Goal: Task Accomplishment & Management: Complete application form

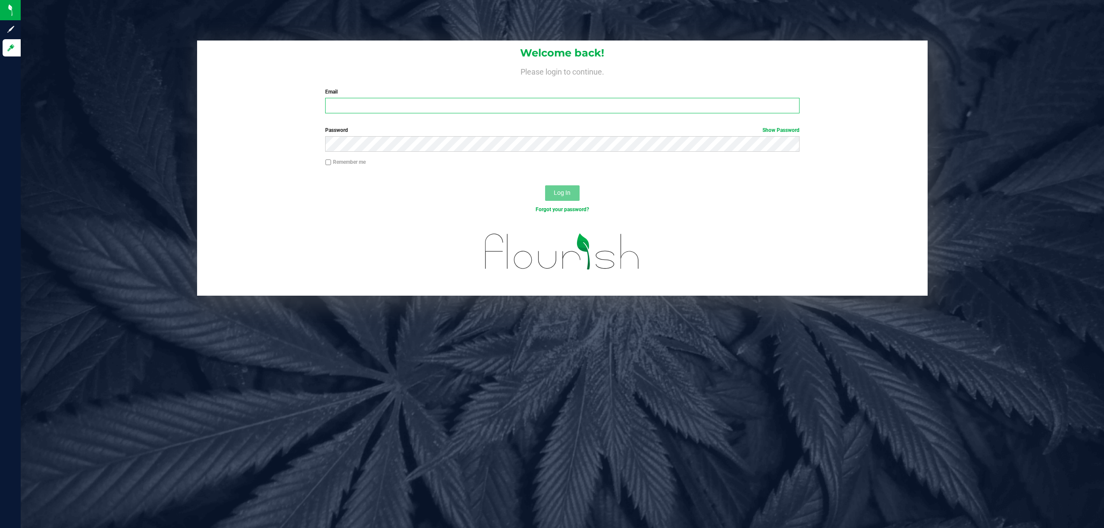
click at [426, 104] on input "Email" at bounding box center [562, 106] width 475 height 16
type input "[EMAIL_ADDRESS][DOMAIN_NAME]"
click at [545, 186] on button "Log In" at bounding box center [562, 194] width 35 height 16
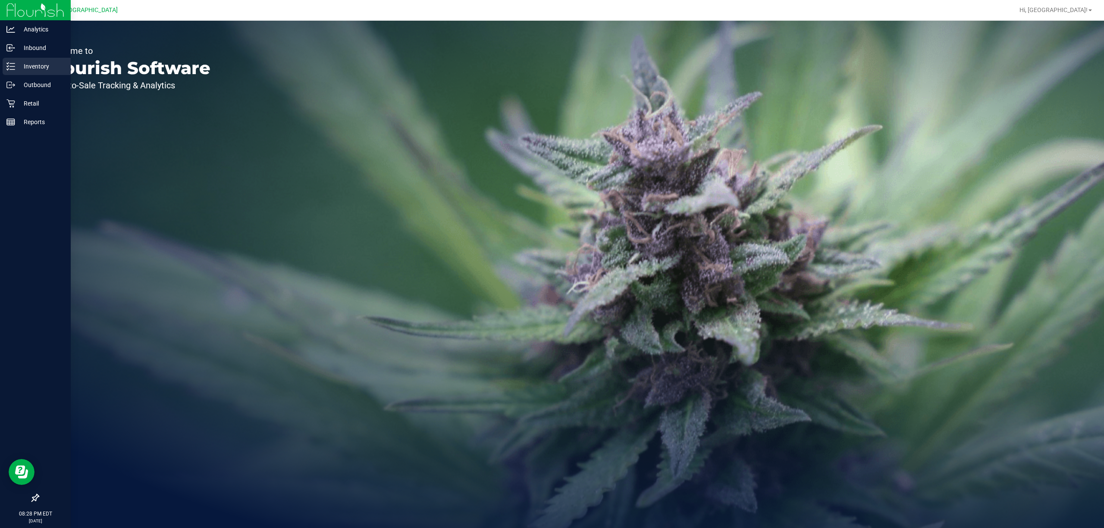
click at [10, 66] on icon at bounding box center [10, 66] width 9 height 9
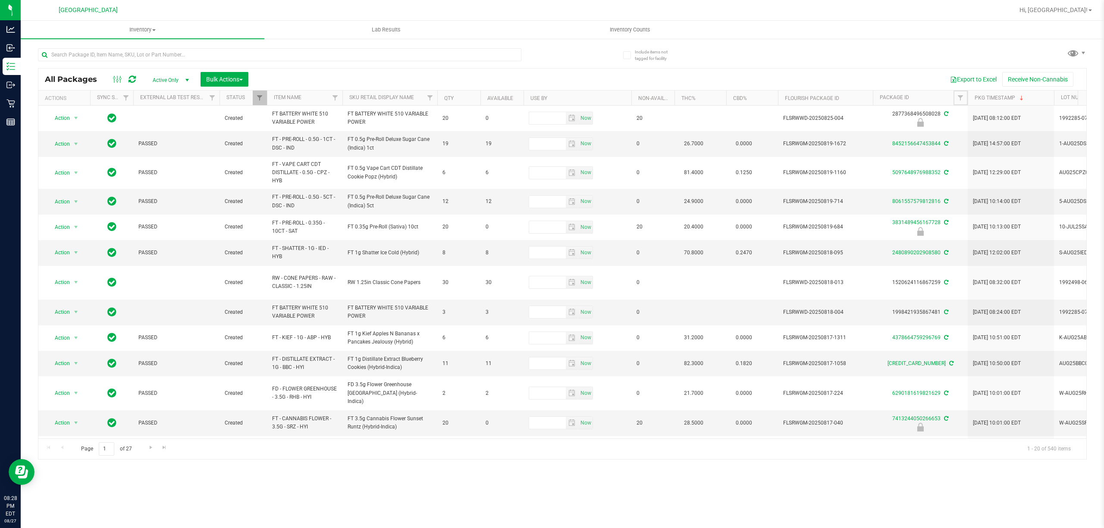
click at [965, 99] on link "Filter" at bounding box center [961, 98] width 14 height 15
click at [959, 95] on span "Filter" at bounding box center [960, 97] width 7 height 7
click at [606, 29] on span "Inventory Counts" at bounding box center [630, 30] width 64 height 8
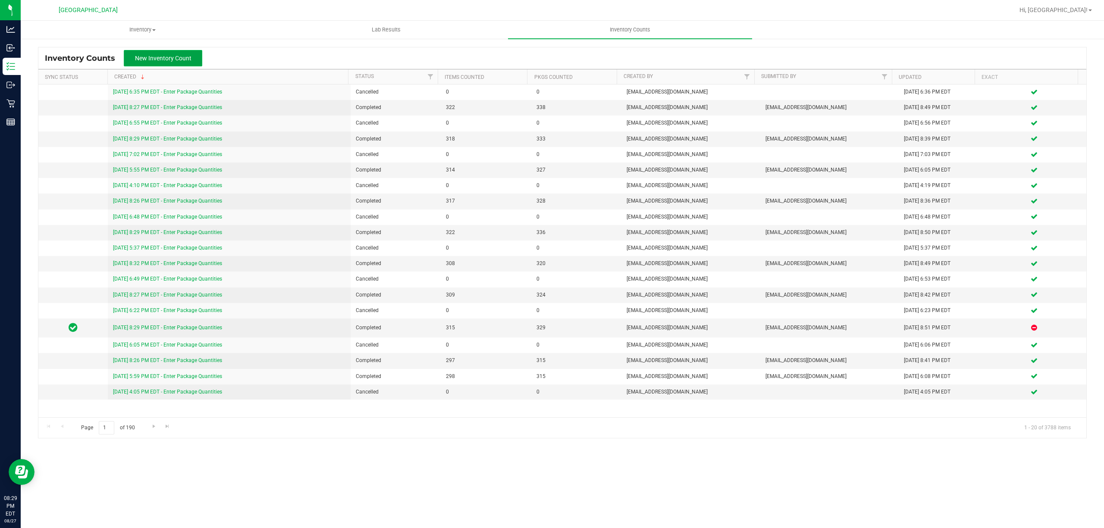
click at [173, 59] on span "New Inventory Count" at bounding box center [163, 58] width 57 height 7
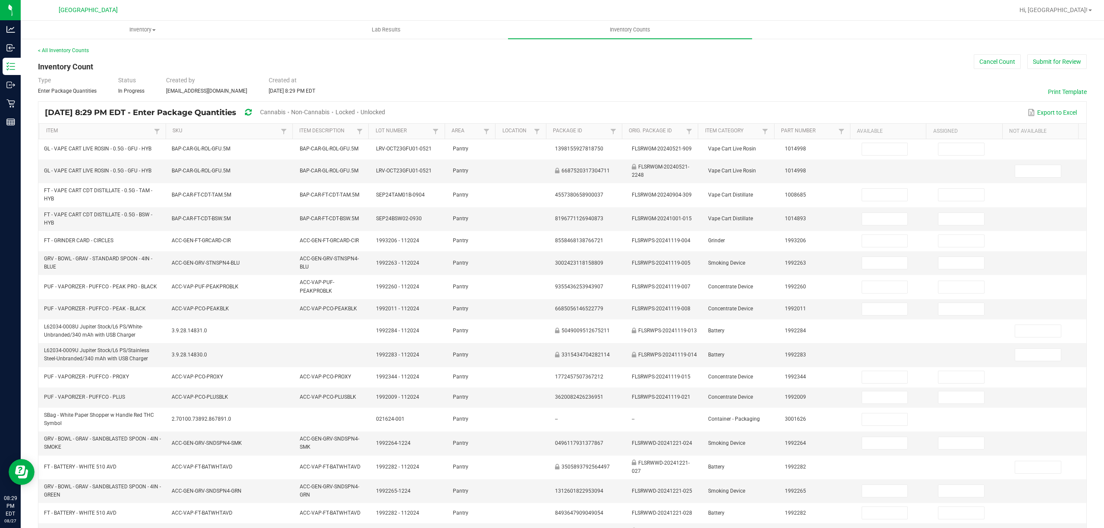
click at [286, 110] on span "Cannabis" at bounding box center [272, 112] width 25 height 7
click at [386, 112] on span "Unlocked" at bounding box center [373, 112] width 25 height 7
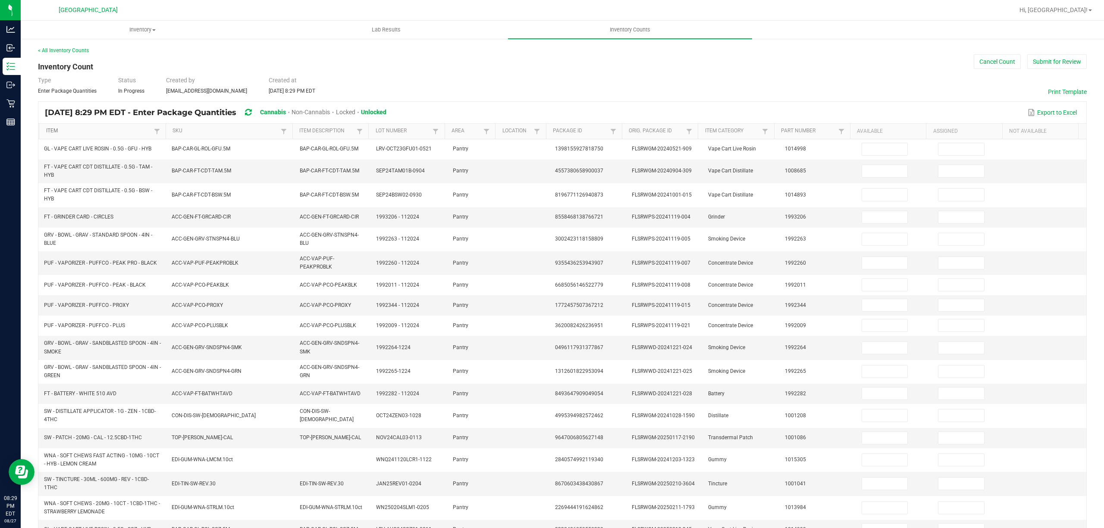
click at [109, 130] on link "Item" at bounding box center [99, 131] width 106 height 7
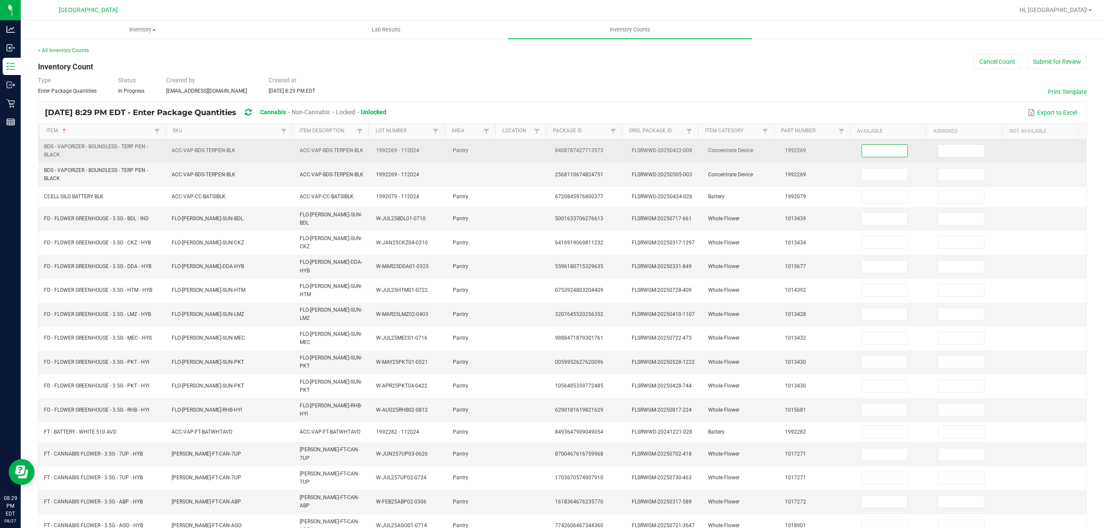
click at [884, 149] on input at bounding box center [885, 151] width 46 height 12
type input "1"
type input "14"
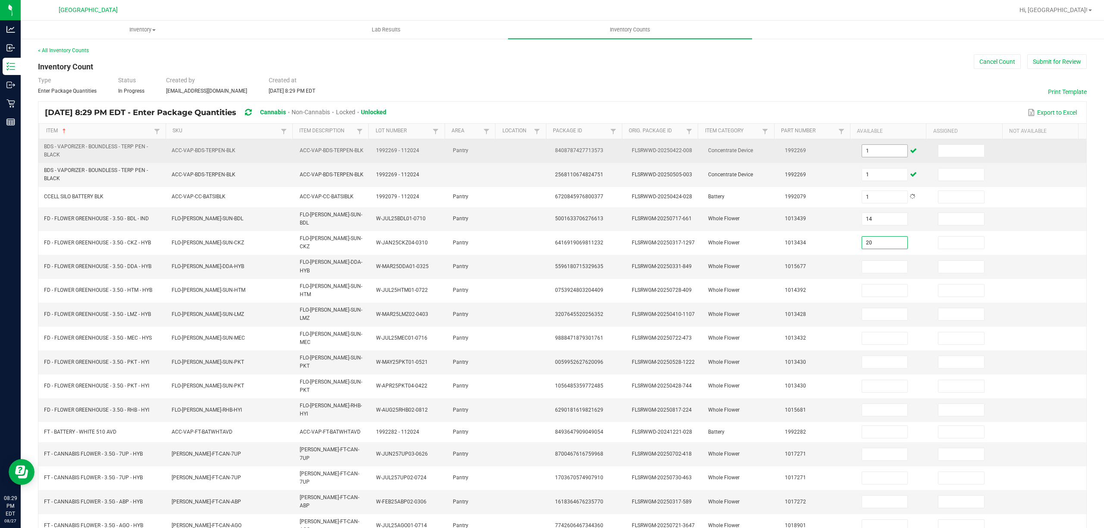
type input "20"
type input "13"
type input "1"
type input "13"
type input "12"
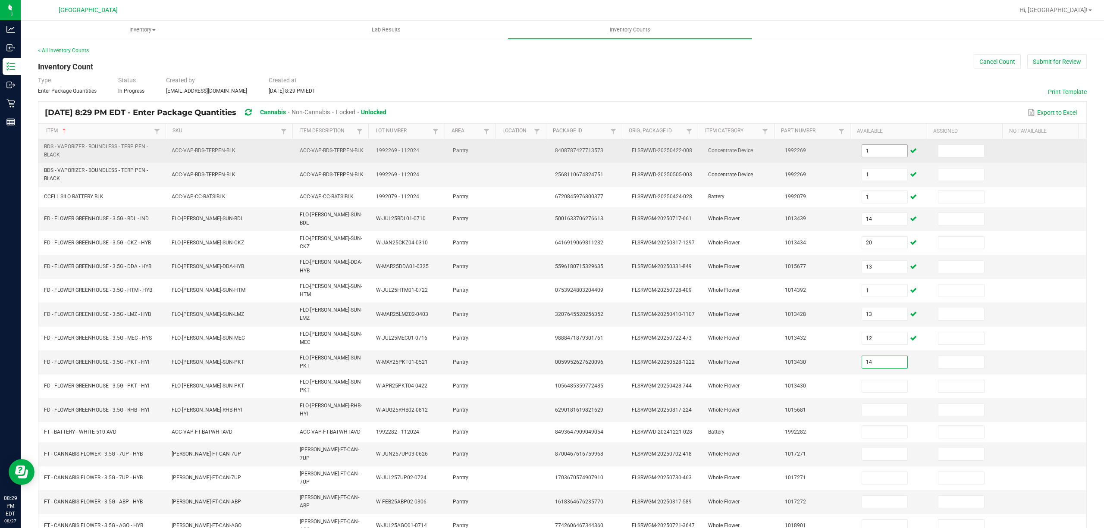
type input "14"
type input "1"
type input "2"
type input "1"
type input "16"
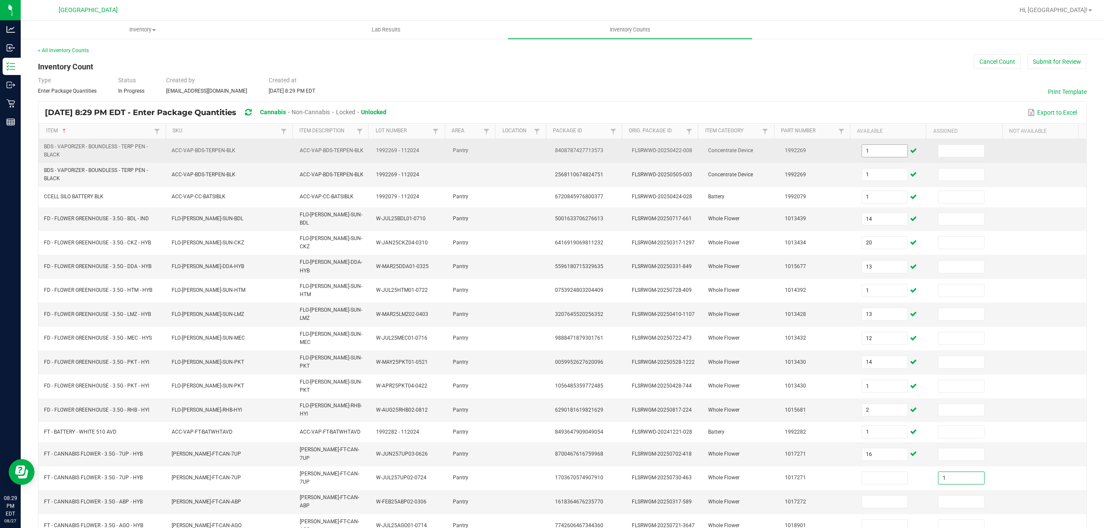
type input "1"
type input "19"
type input "7"
type input "1"
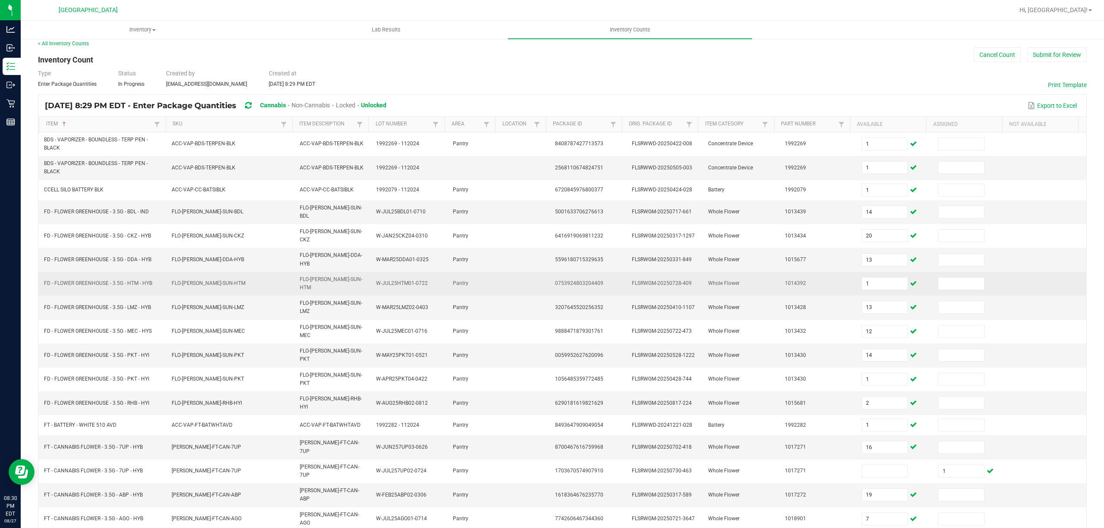
scroll to position [63, 0]
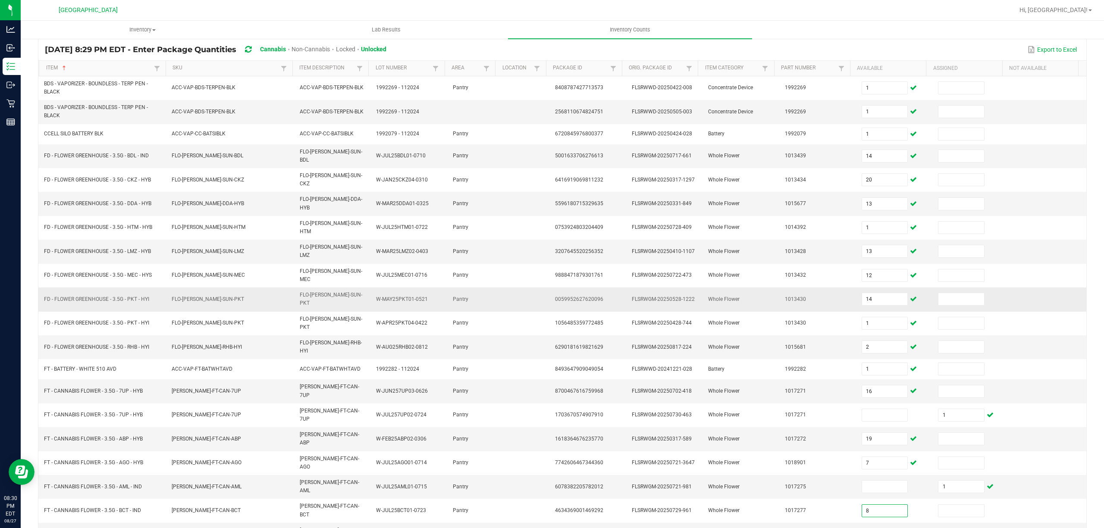
type input "8"
type input "15"
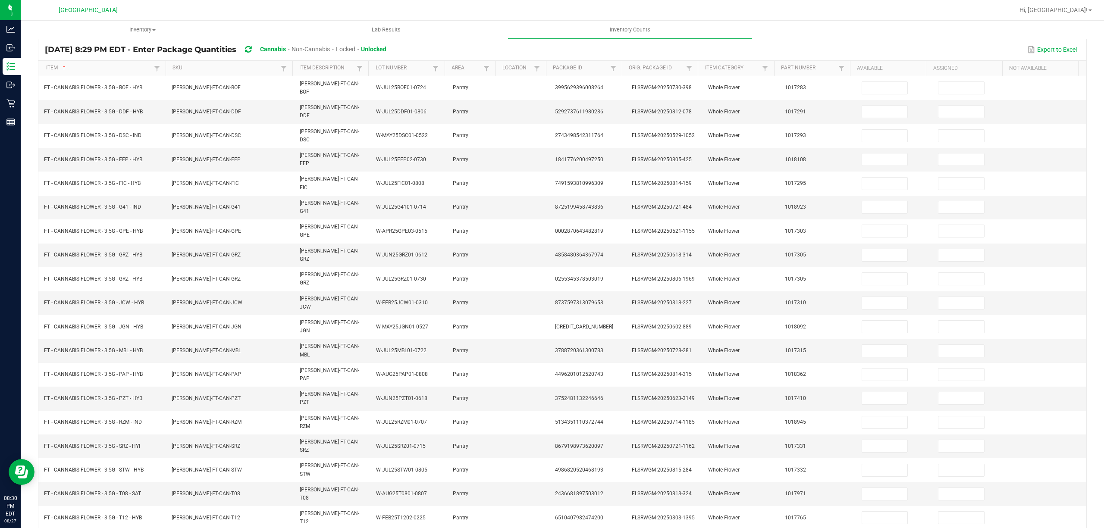
scroll to position [56, 0]
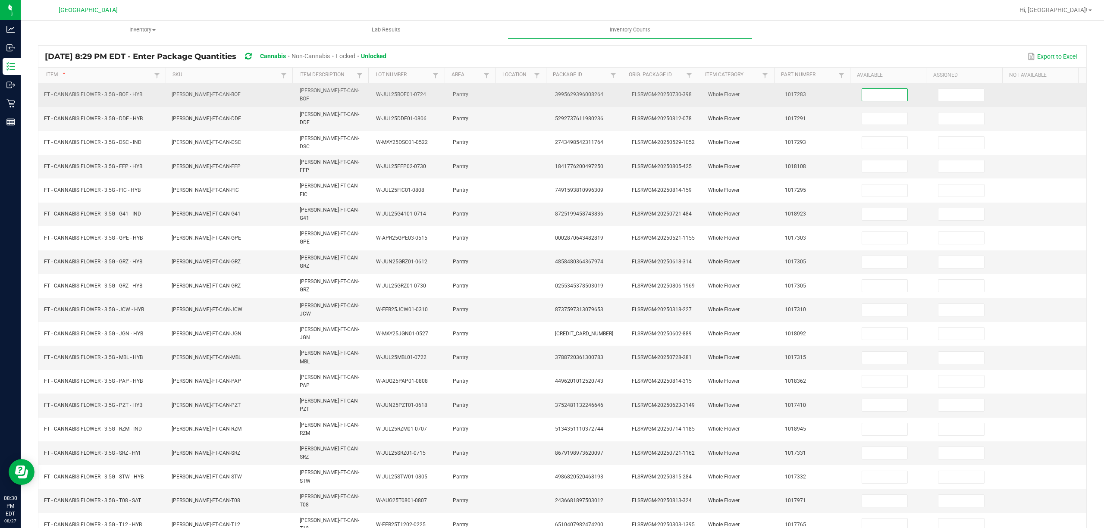
click at [863, 90] on input at bounding box center [885, 95] width 46 height 12
type input "16"
type input "14"
type input "5"
type input "19"
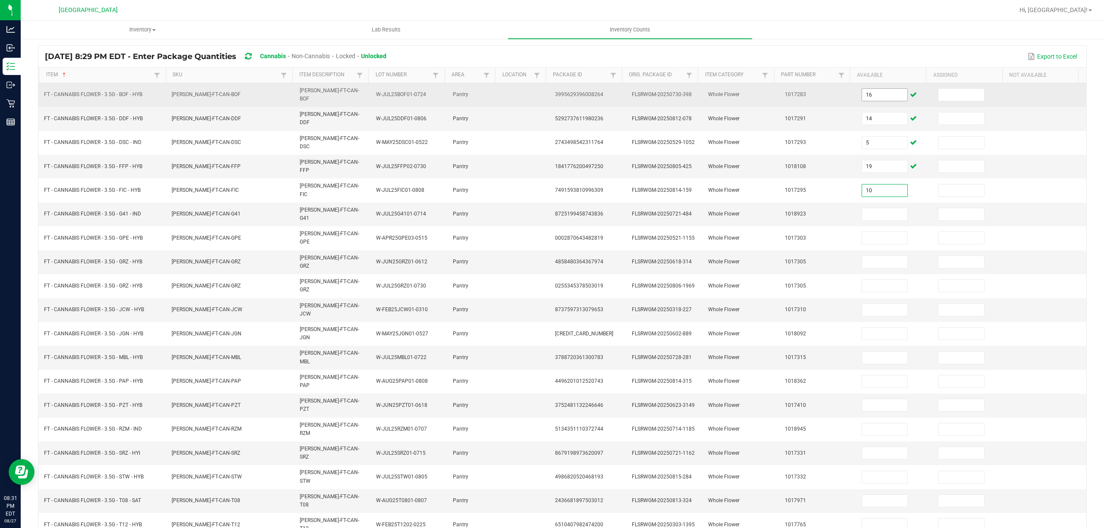
type input "10"
type input "18"
type input "17"
type input "1"
type input "13"
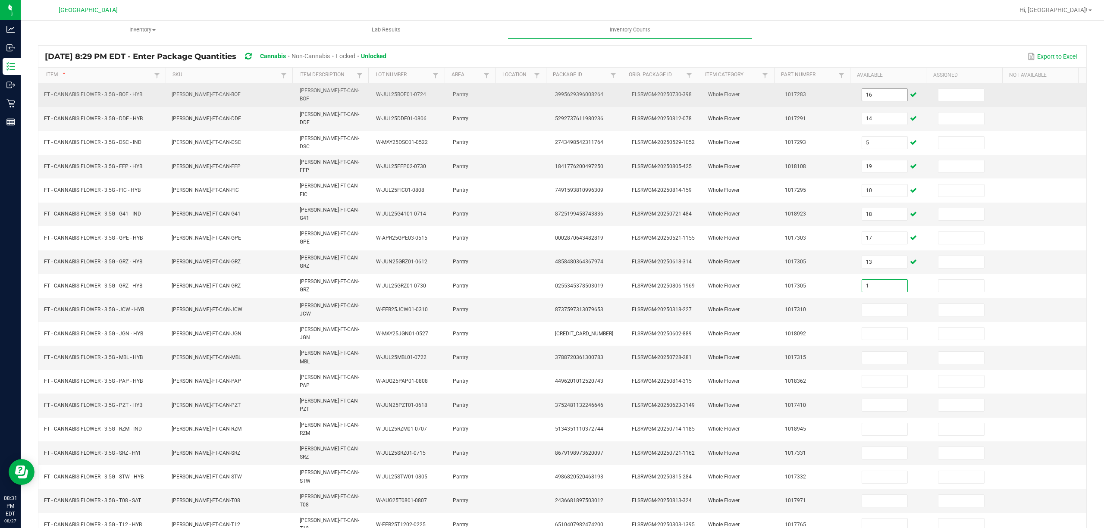
type input "1"
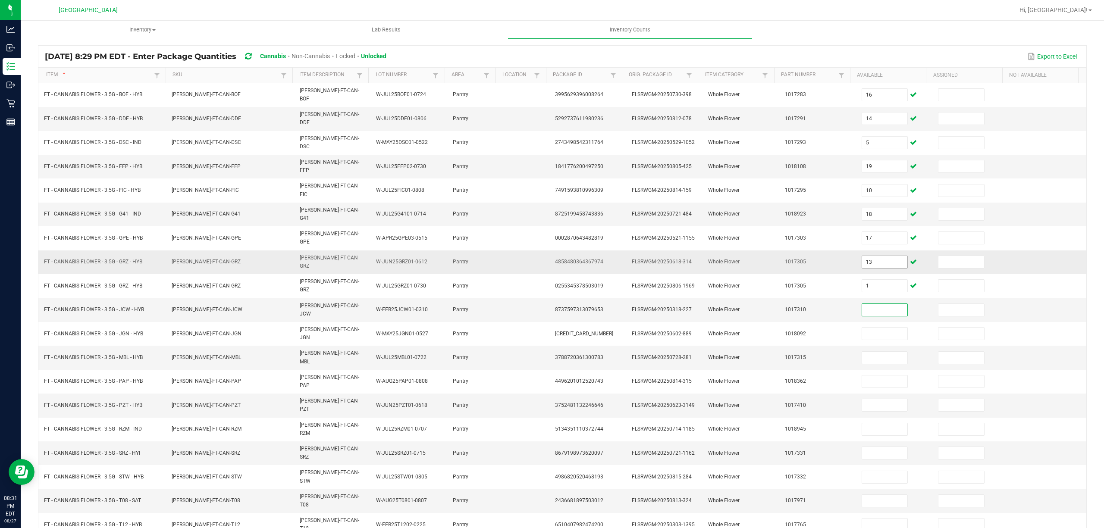
click at [874, 256] on input "13" at bounding box center [885, 262] width 46 height 12
type input "14"
type input "1"
type input "13"
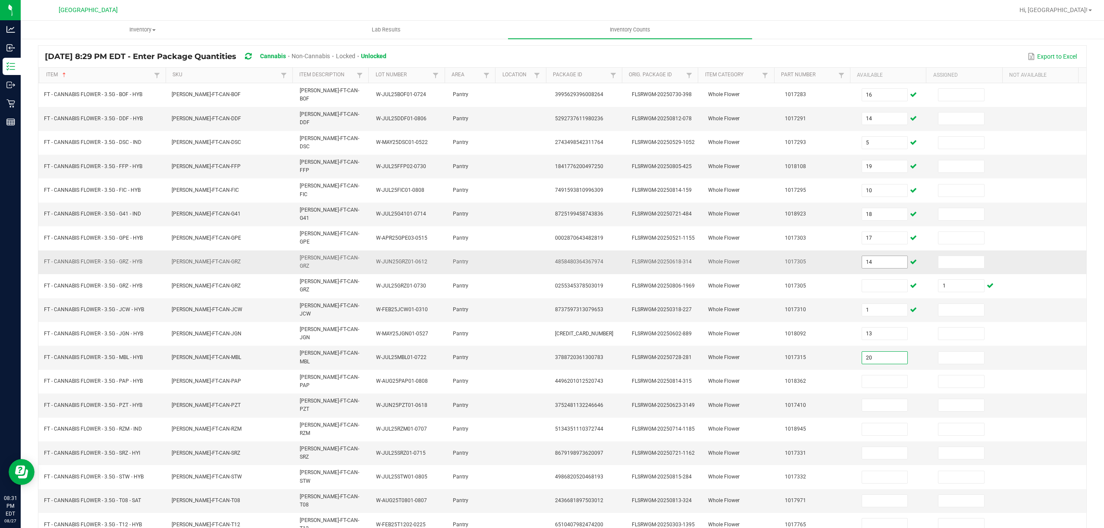
type input "20"
type input "18"
type input "4"
type input "14"
type input "5"
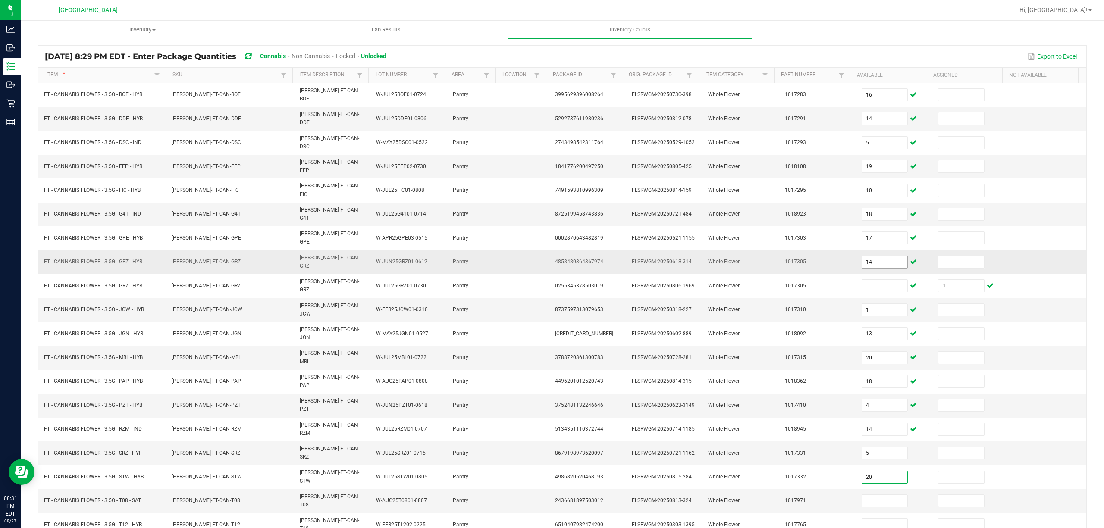
type input "20"
type input "5"
type input "26"
type input "4"
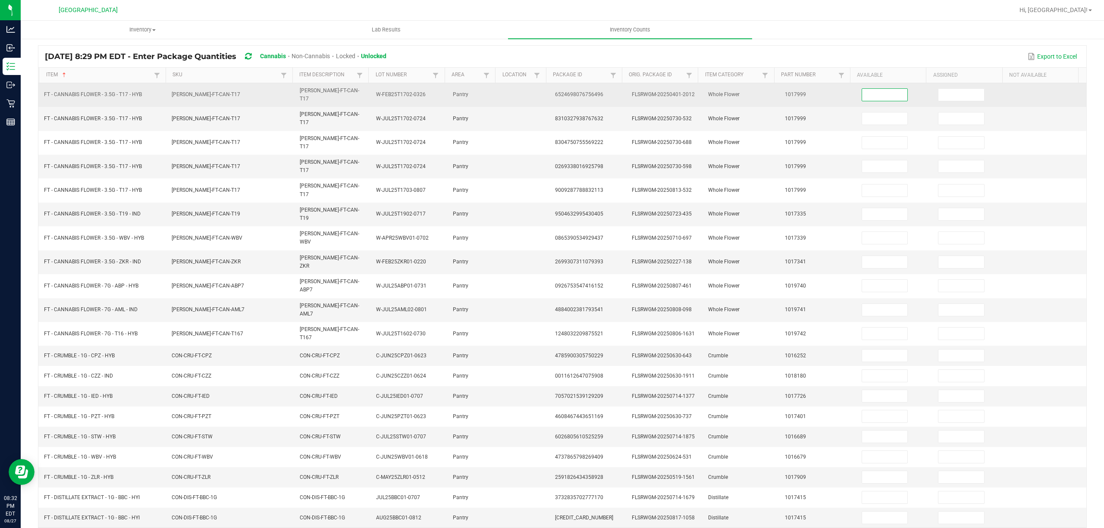
click at [867, 98] on input at bounding box center [885, 95] width 46 height 12
type input "1"
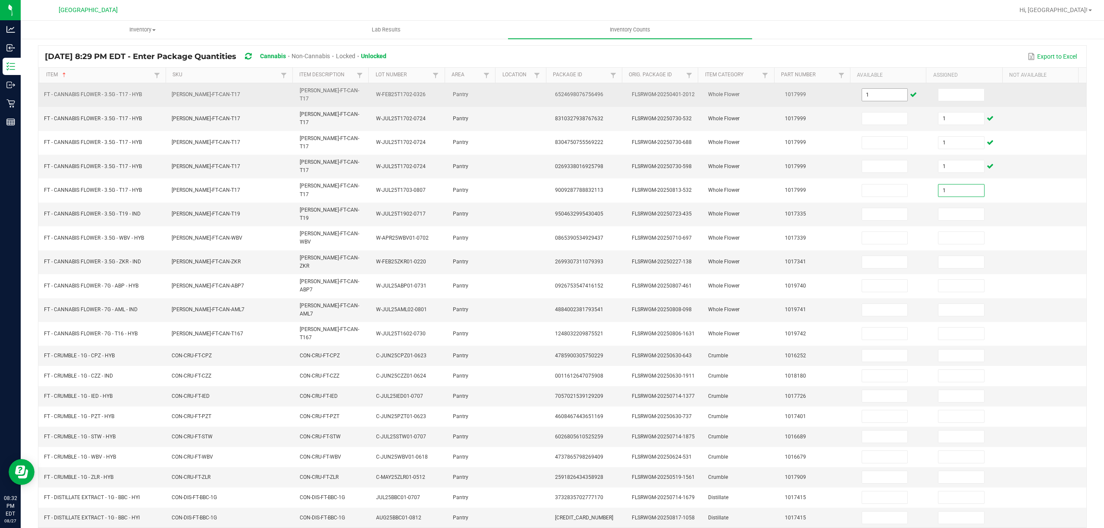
type input "1"
type input "14"
type input "19"
type input "11"
type input "19"
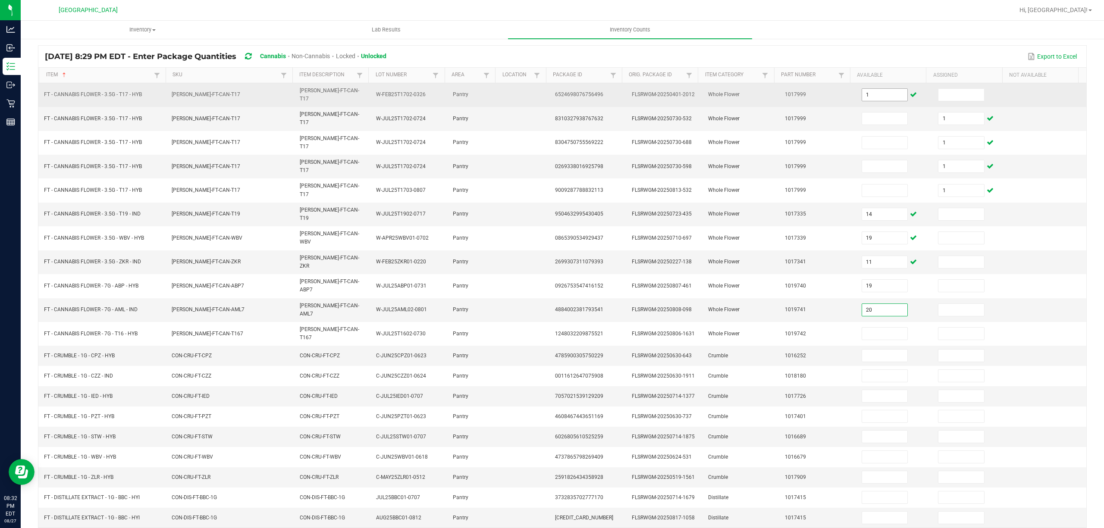
type input "20"
type input "1"
type input "5"
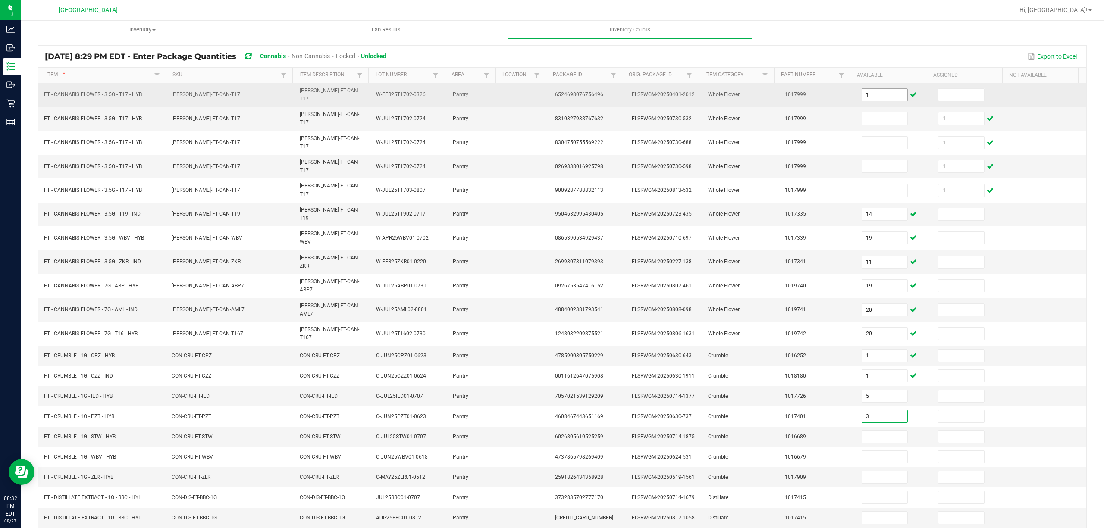
type input "3"
type input "4"
type input "7"
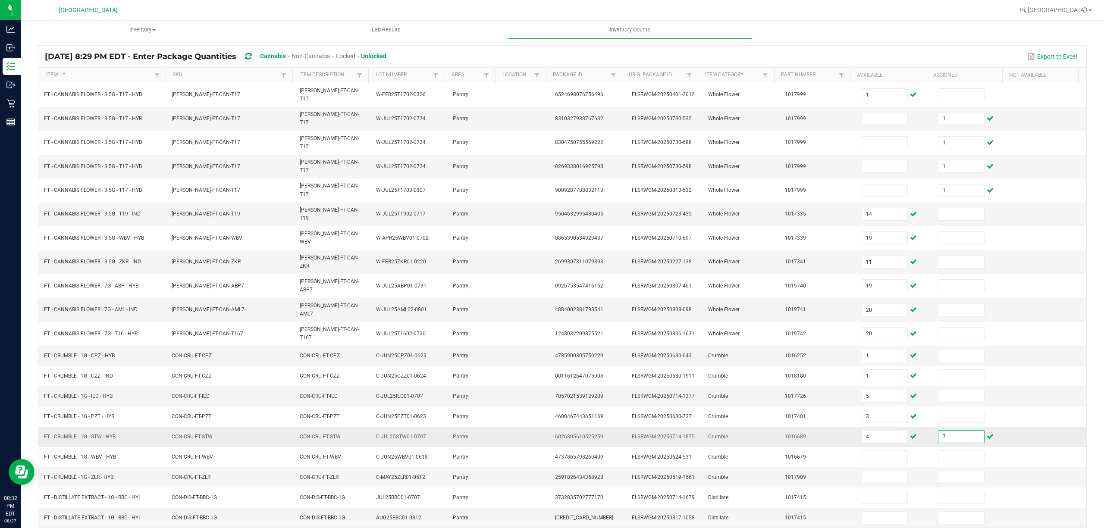
click at [939, 431] on input "7" at bounding box center [962, 437] width 46 height 12
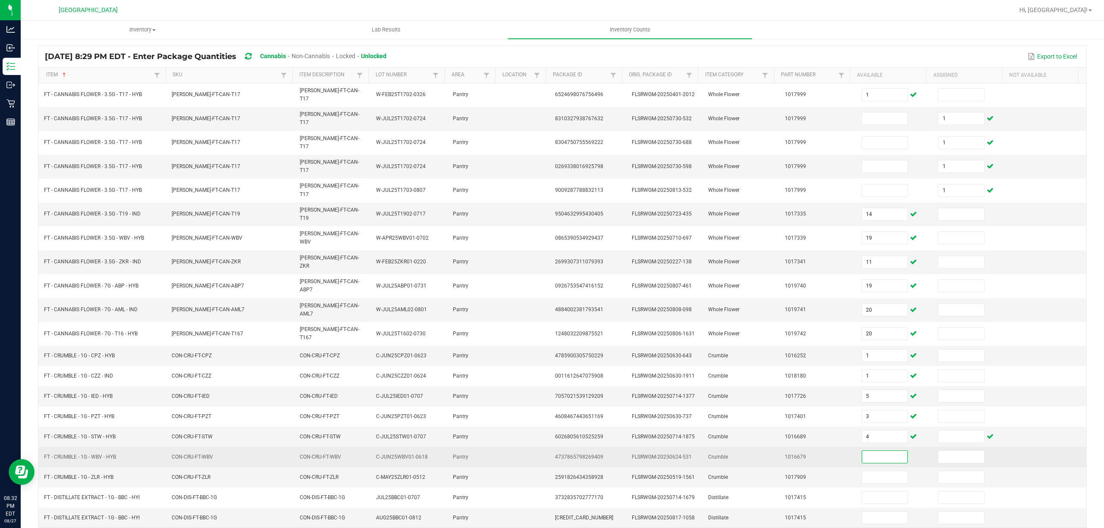
click at [869, 451] on input at bounding box center [885, 457] width 46 height 12
type input "7"
type input "5"
type input "1"
type input "10"
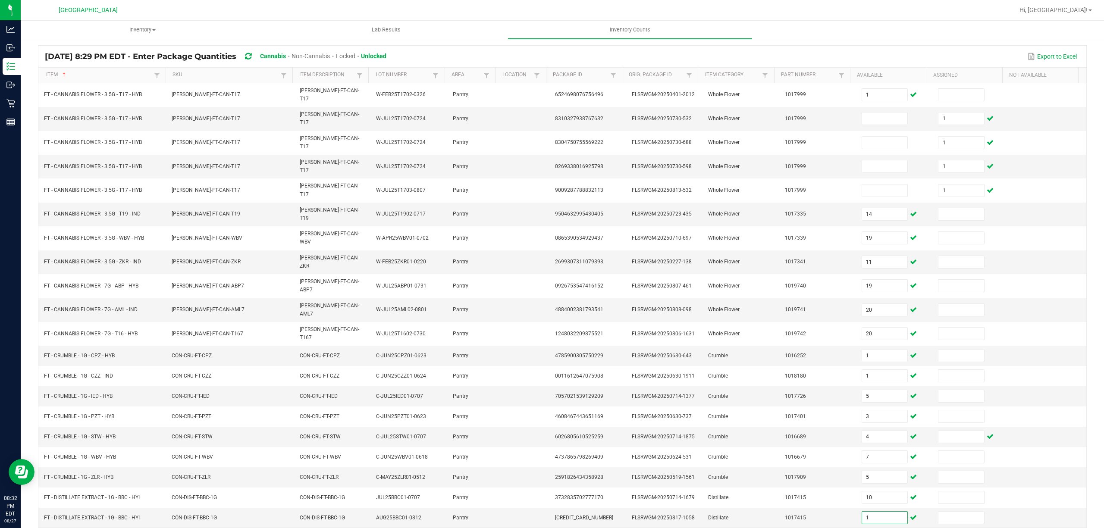
type input "1"
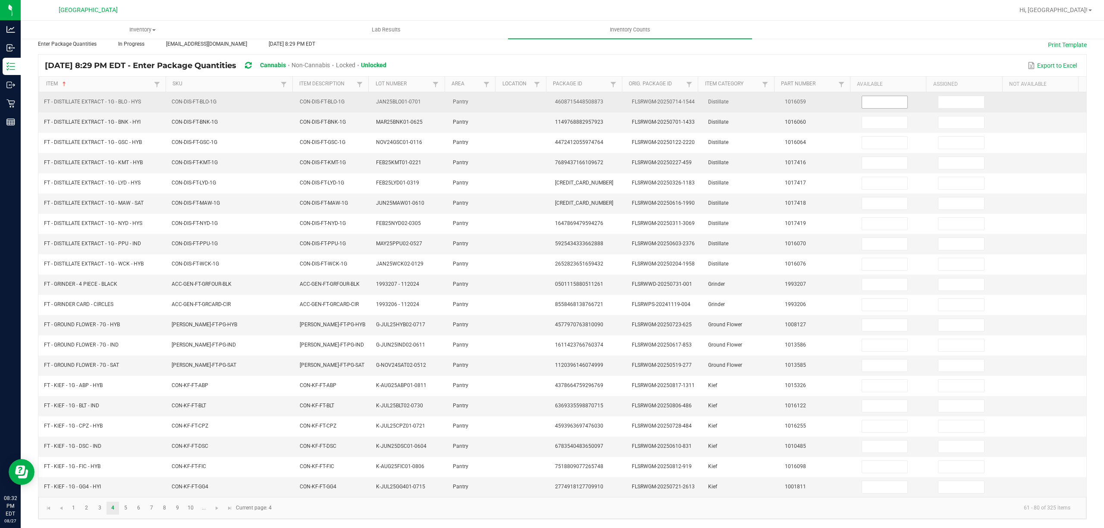
click at [884, 96] on input at bounding box center [885, 102] width 46 height 12
type input "9"
type input "6"
type input "4"
type input "6"
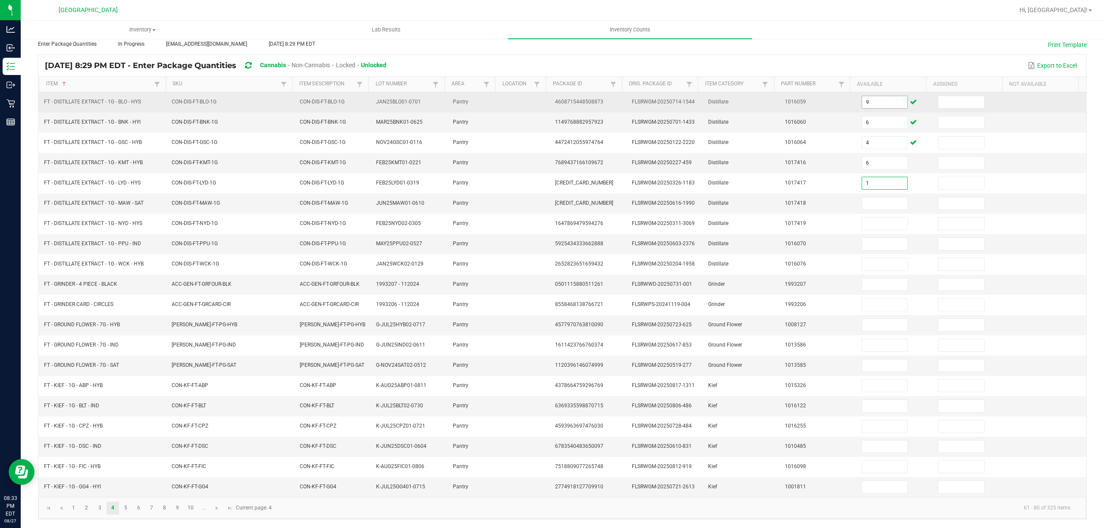
type input "1"
type input "8"
type input "2"
type input "9"
type input "3"
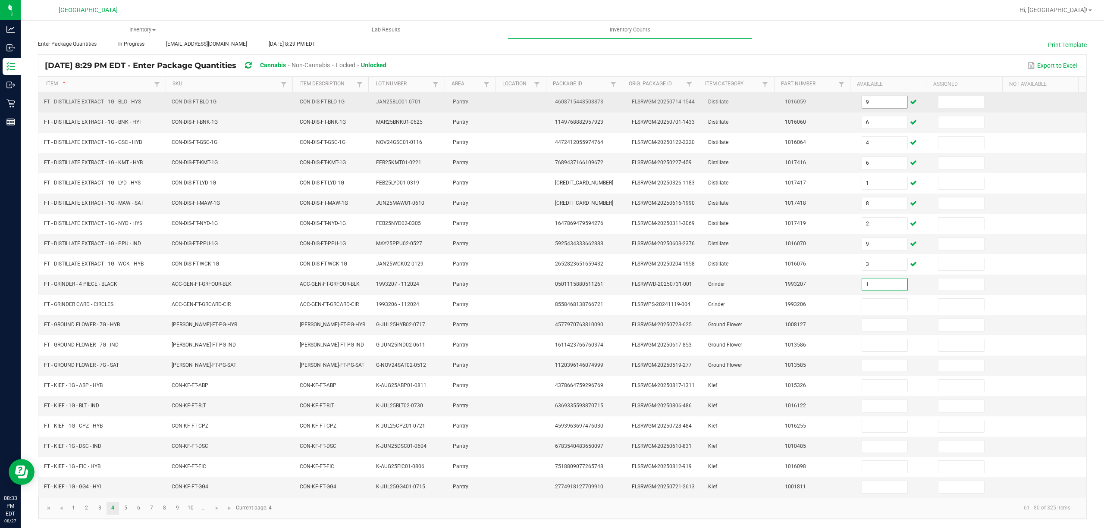
type input "1"
type input "4"
type input "2"
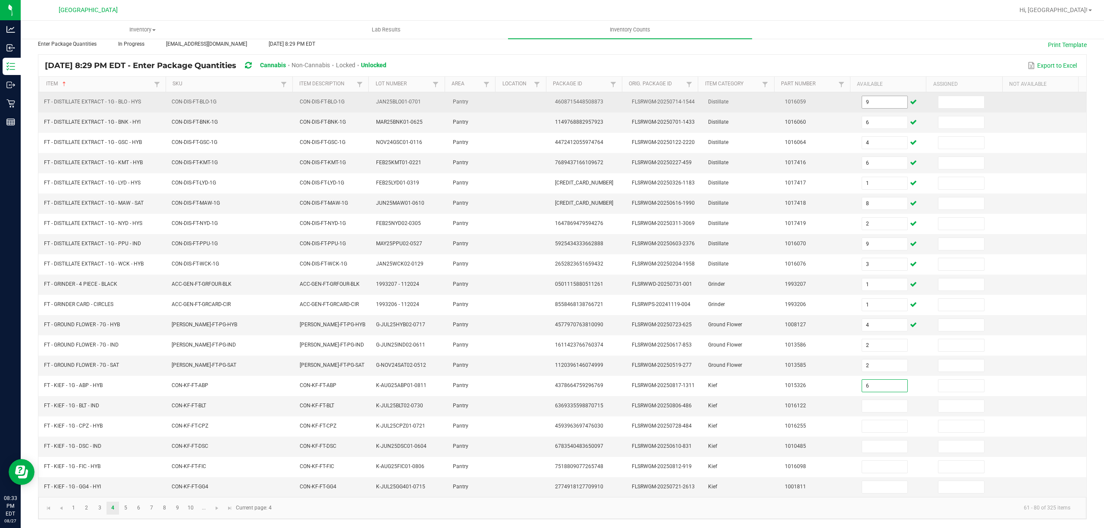
type input "6"
type input "1"
type input "6"
type input "3"
type input "4"
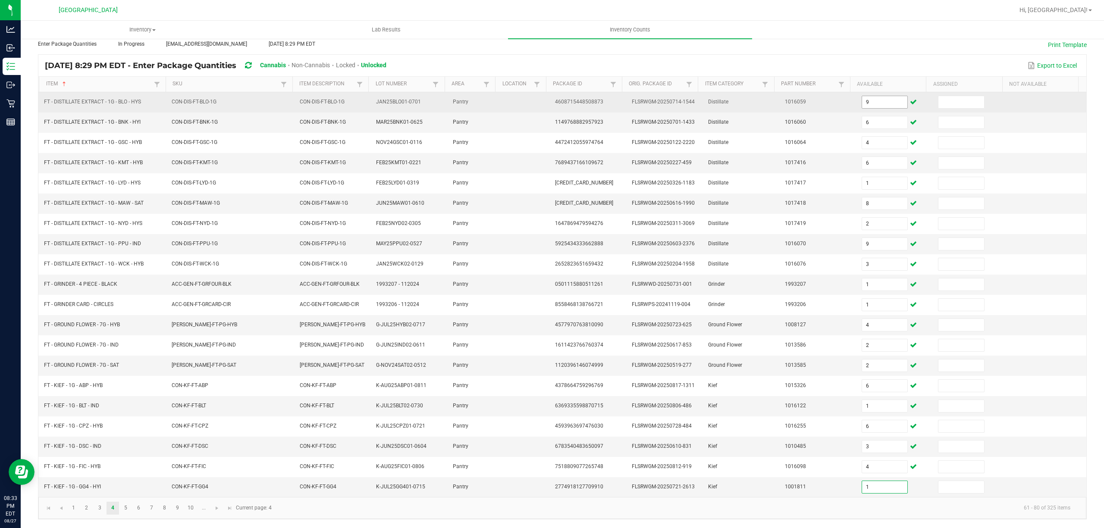
type input "1"
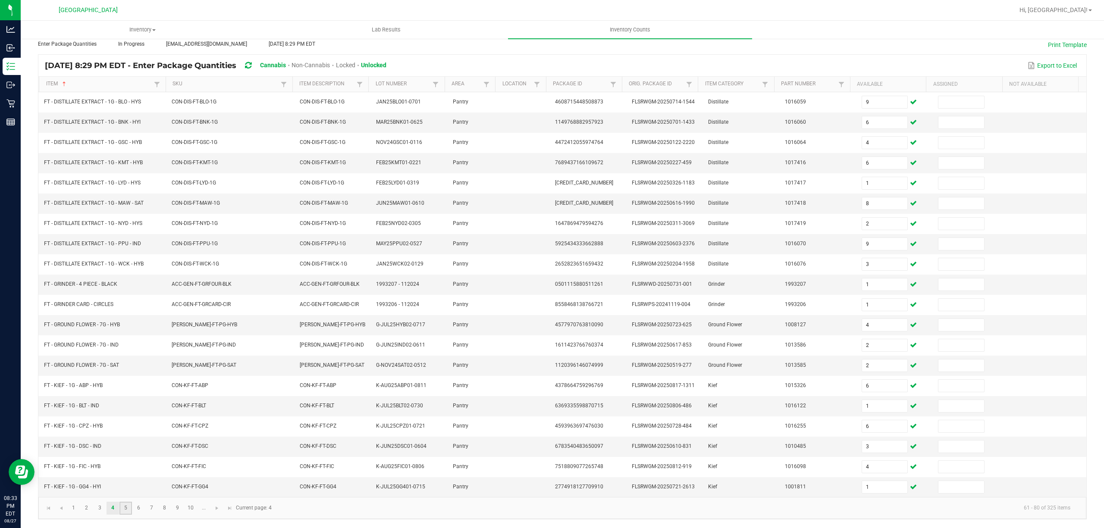
click at [123, 511] on link "5" at bounding box center [126, 508] width 13 height 13
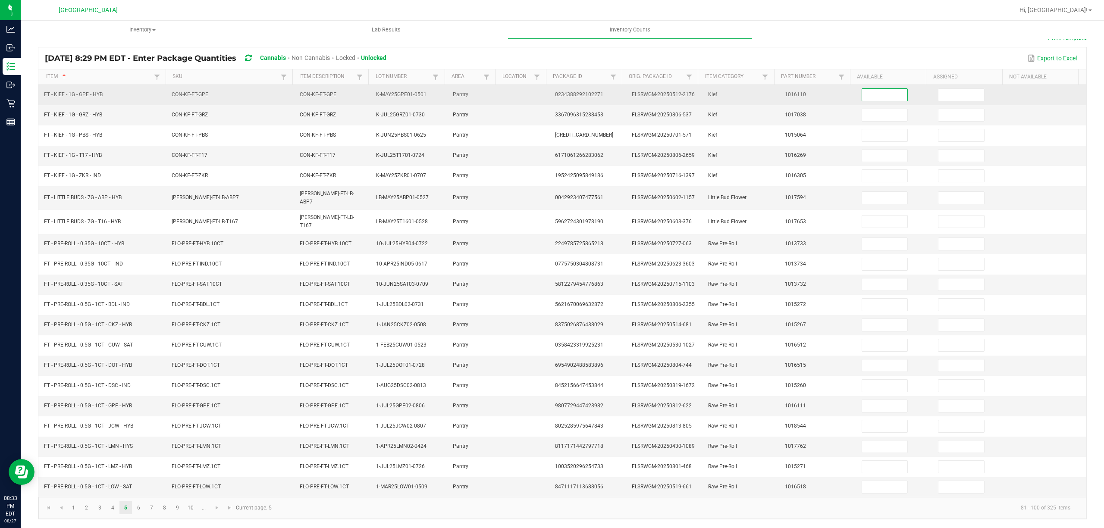
click at [865, 95] on input at bounding box center [885, 95] width 46 height 12
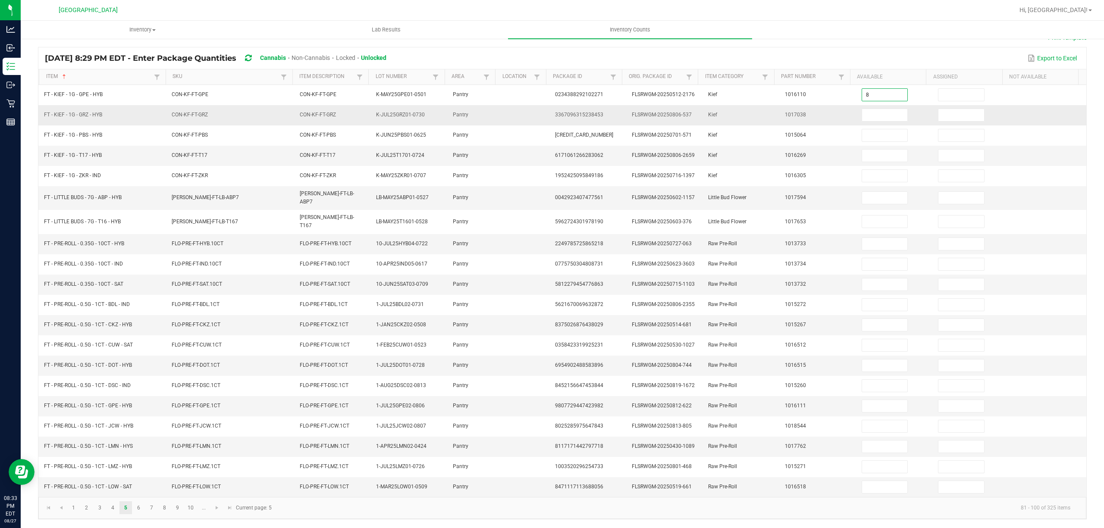
type input "8"
type input "1"
type input "4"
type input "3"
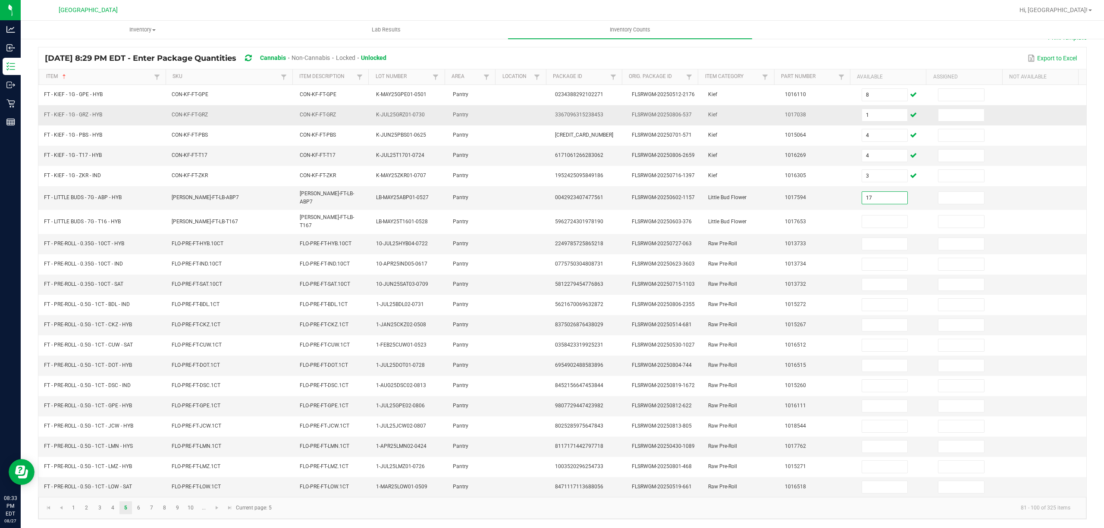
type input "17"
type input "6"
type input "20"
type input "7"
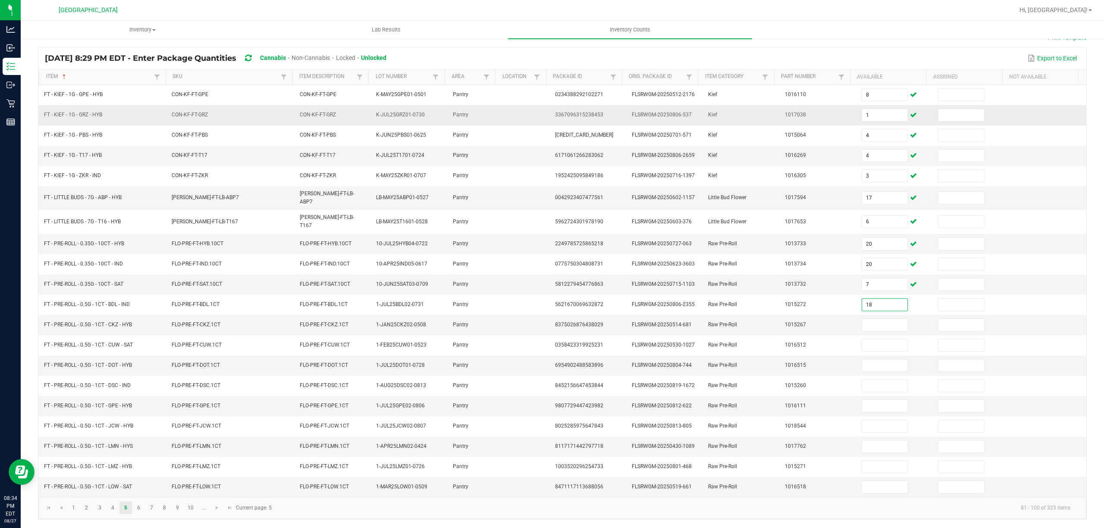
type input "18"
type input "8"
type input "4"
type input "23"
type input "19"
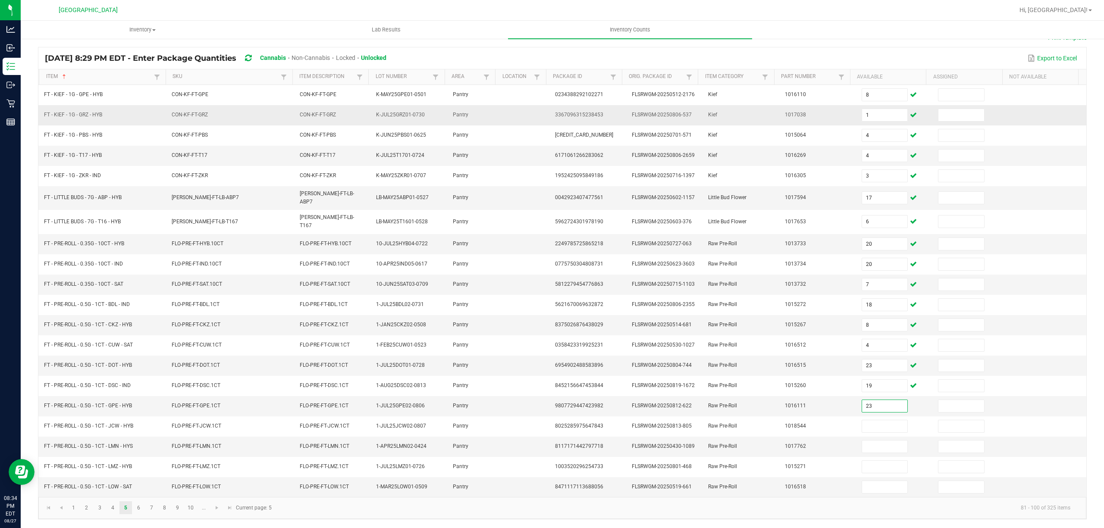
type input "23"
type input "11"
type input "21"
type input "10"
type input "23"
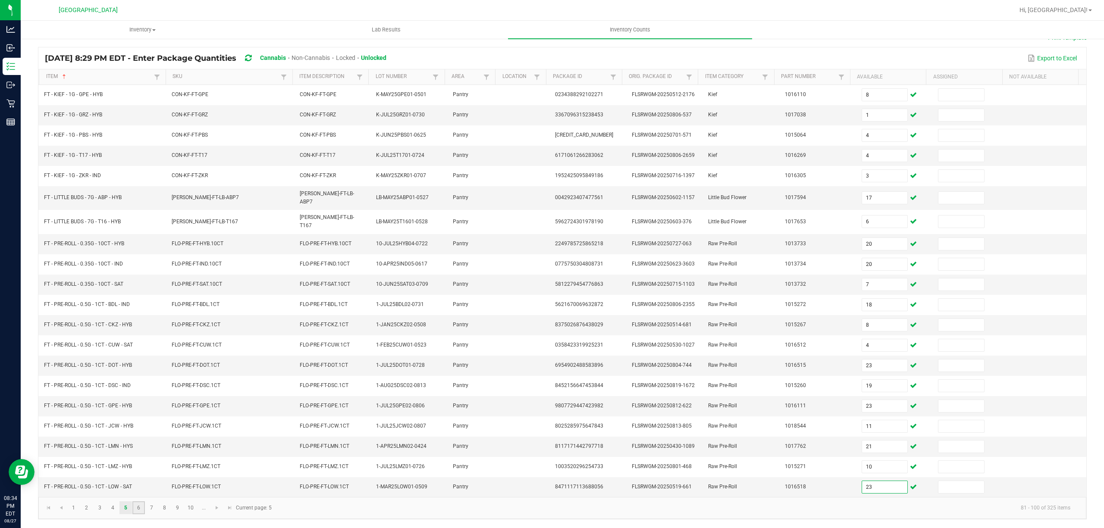
click at [135, 507] on link "6" at bounding box center [138, 508] width 13 height 13
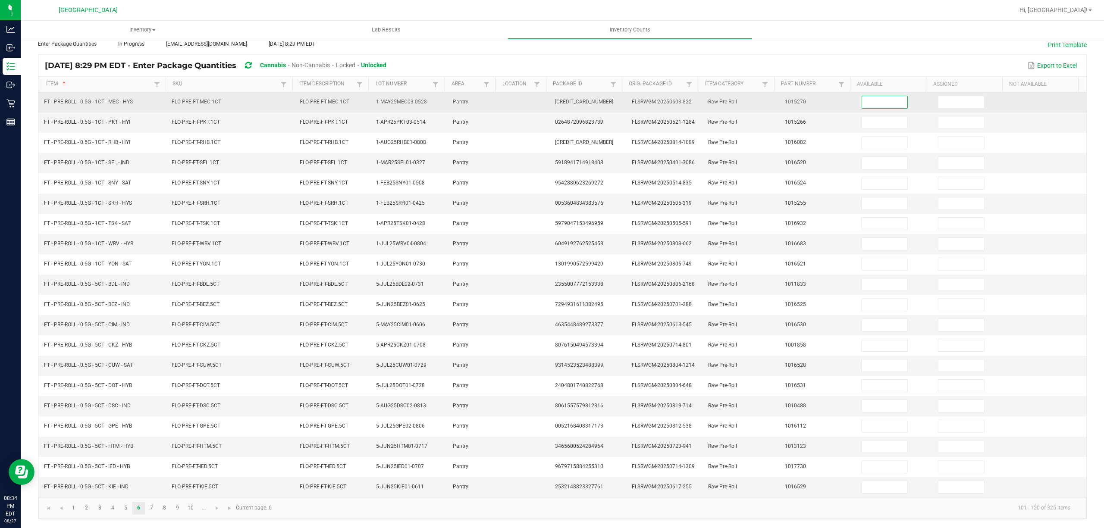
click at [867, 96] on input at bounding box center [885, 102] width 46 height 12
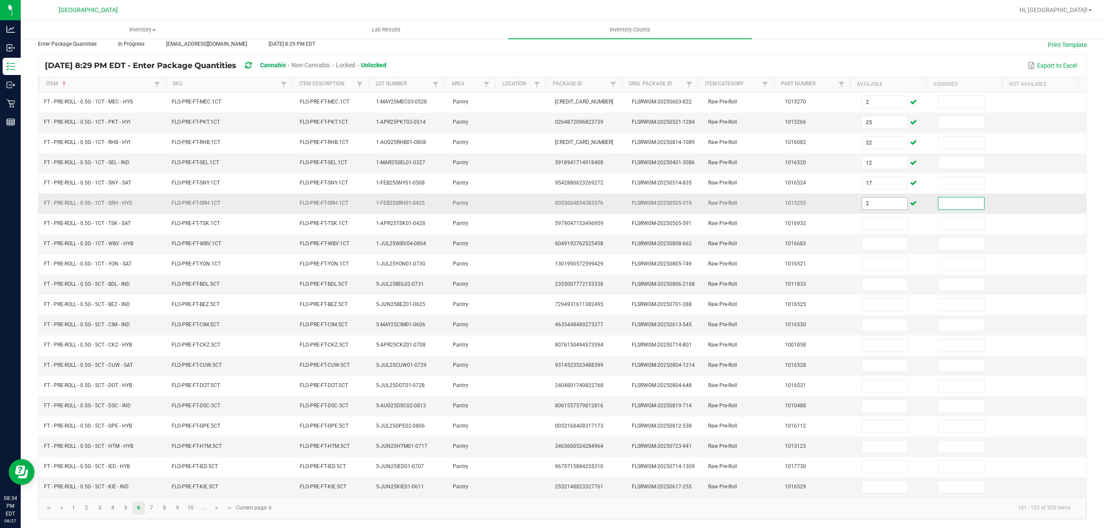
click at [862, 199] on input "2" at bounding box center [885, 204] width 46 height 12
click at [152, 513] on link "7" at bounding box center [151, 508] width 13 height 13
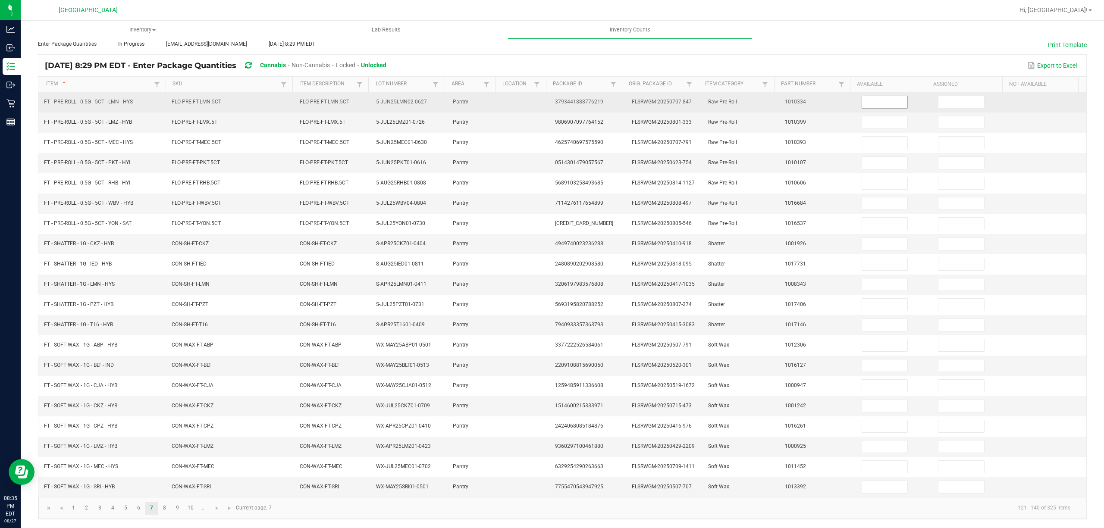
click at [862, 97] on input at bounding box center [885, 102] width 46 height 12
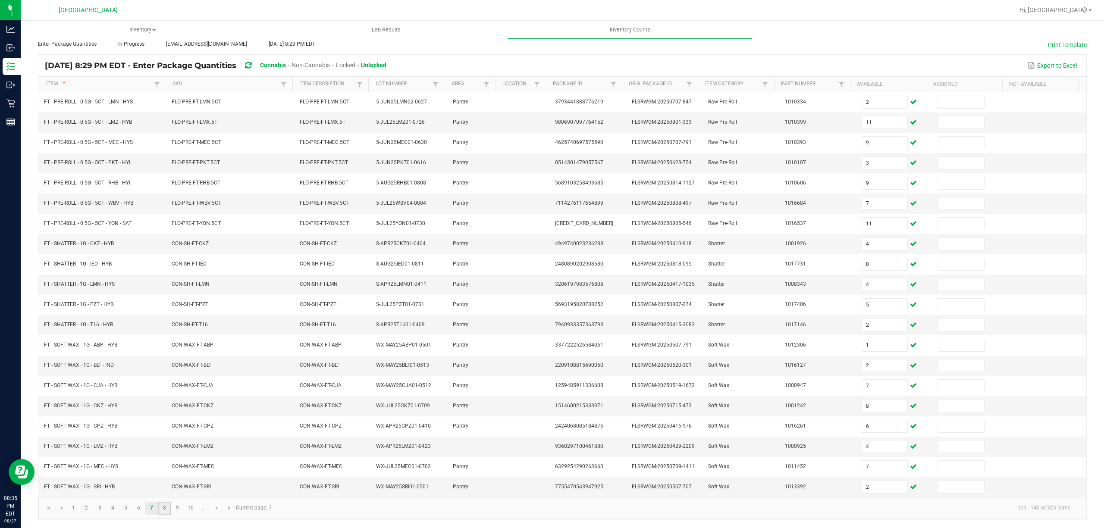
click at [165, 506] on link "8" at bounding box center [164, 508] width 13 height 13
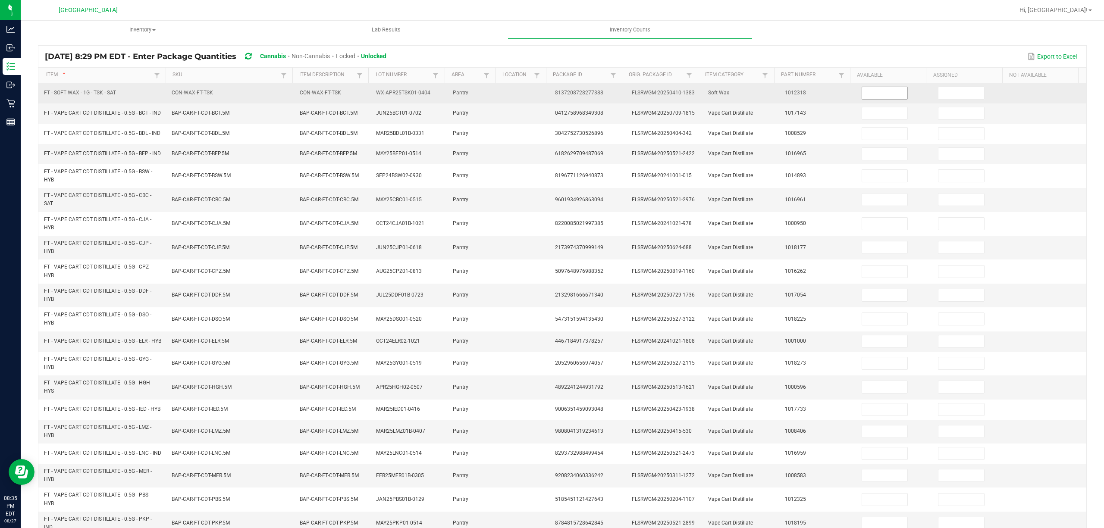
click at [875, 89] on input at bounding box center [885, 93] width 46 height 12
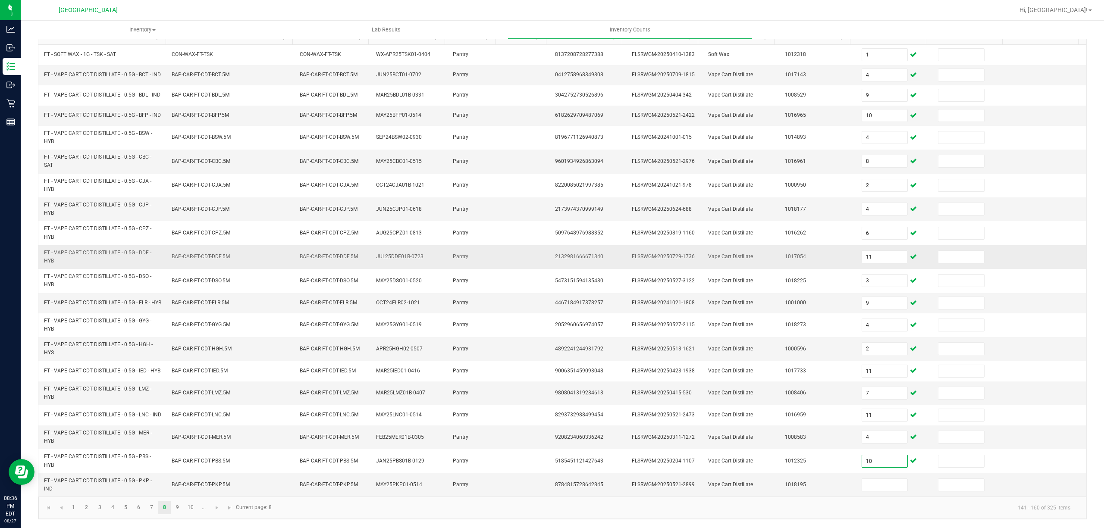
scroll to position [120, 0]
click at [178, 504] on link "9" at bounding box center [177, 508] width 13 height 13
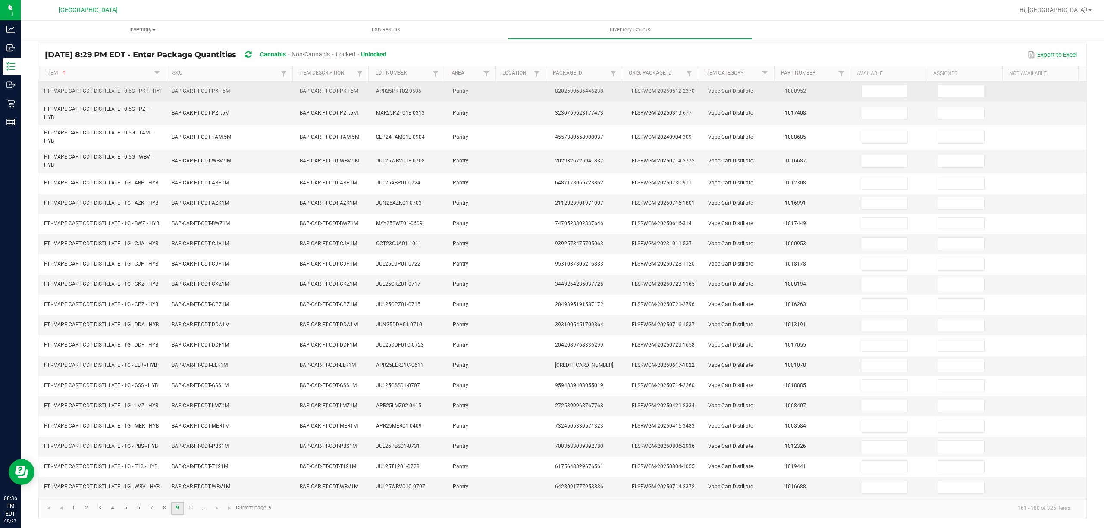
scroll to position [73, 0]
click at [862, 85] on input at bounding box center [885, 91] width 46 height 12
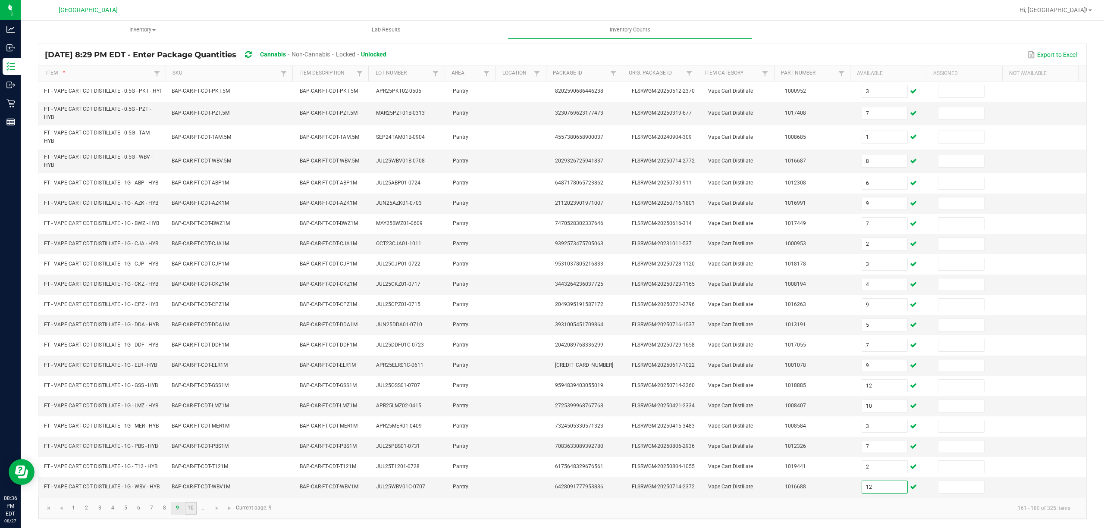
click at [192, 511] on link "10" at bounding box center [191, 508] width 13 height 13
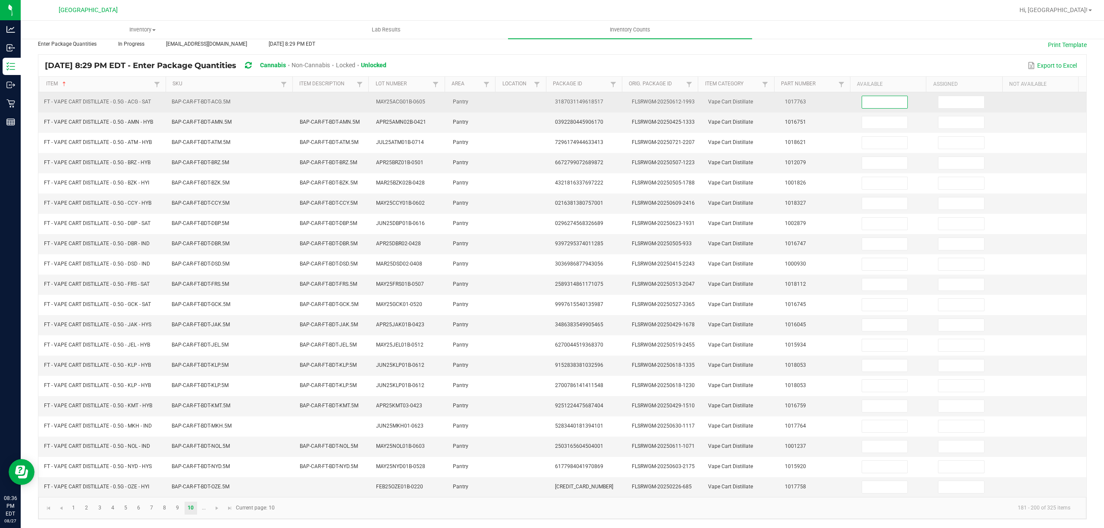
click at [862, 96] on input at bounding box center [885, 102] width 46 height 12
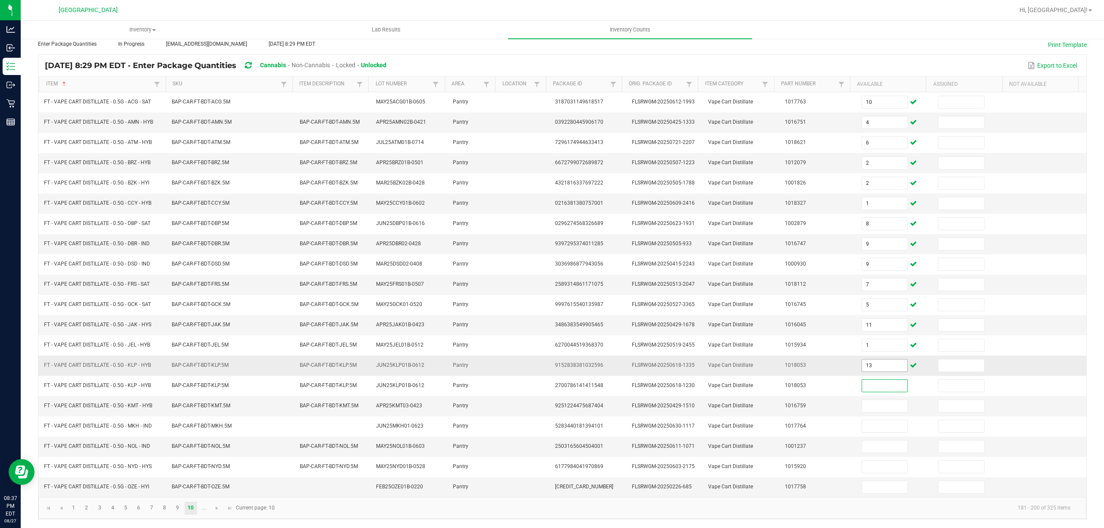
click at [886, 361] on input "13" at bounding box center [885, 366] width 46 height 12
click at [216, 507] on span "Go to the next page" at bounding box center [217, 508] width 7 height 7
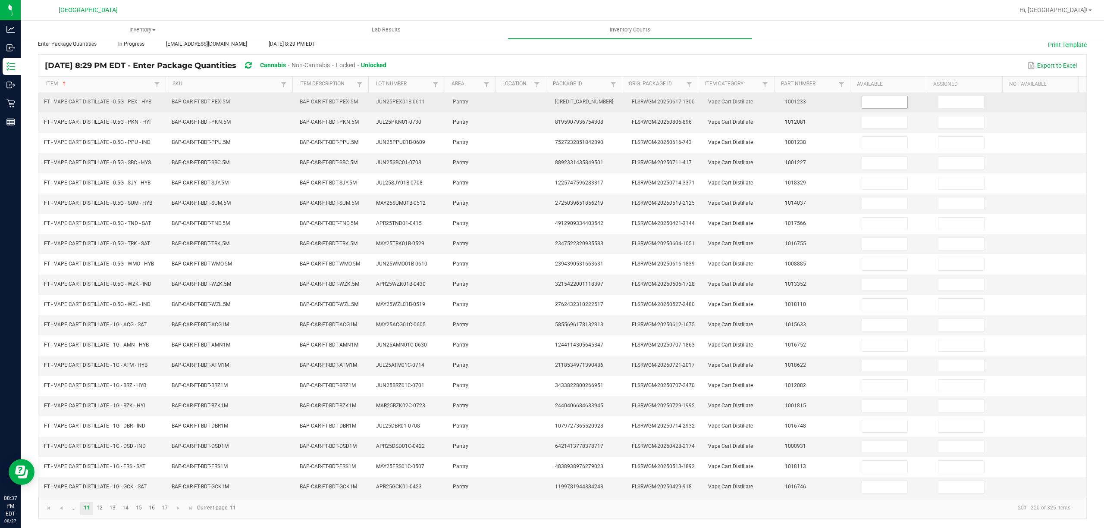
click at [862, 96] on input at bounding box center [885, 102] width 46 height 12
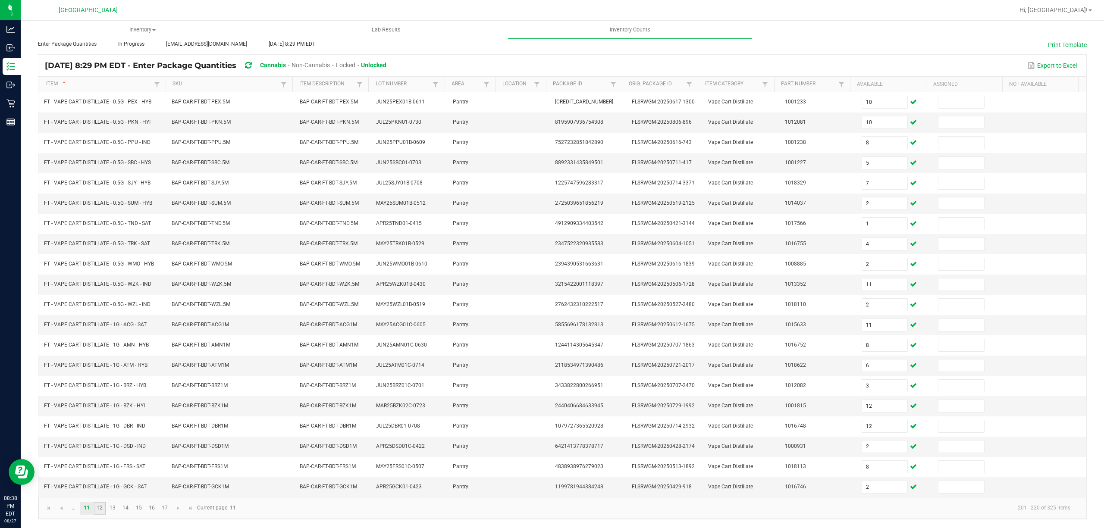
click at [102, 509] on link "12" at bounding box center [100, 508] width 13 height 13
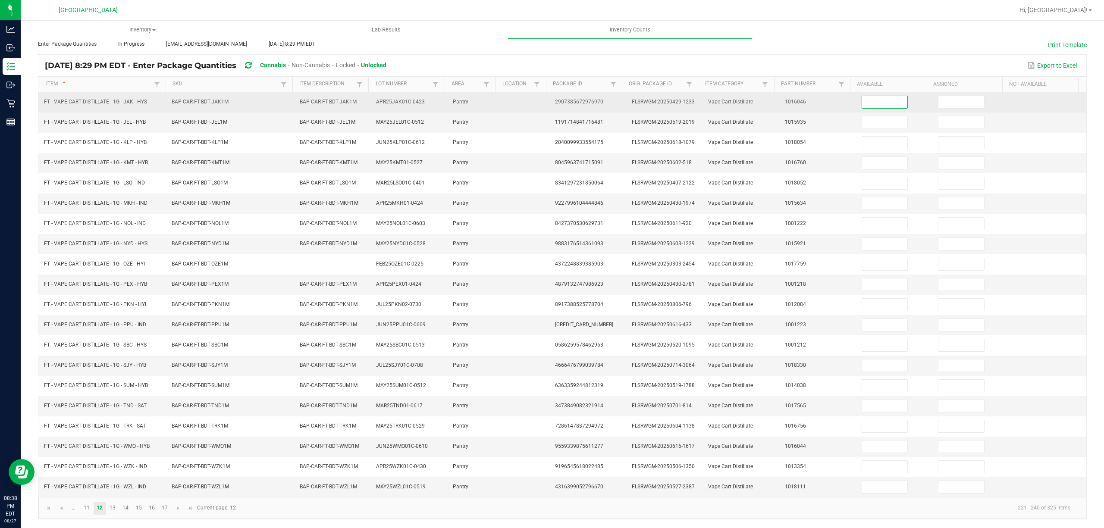
click at [872, 96] on input at bounding box center [885, 102] width 46 height 12
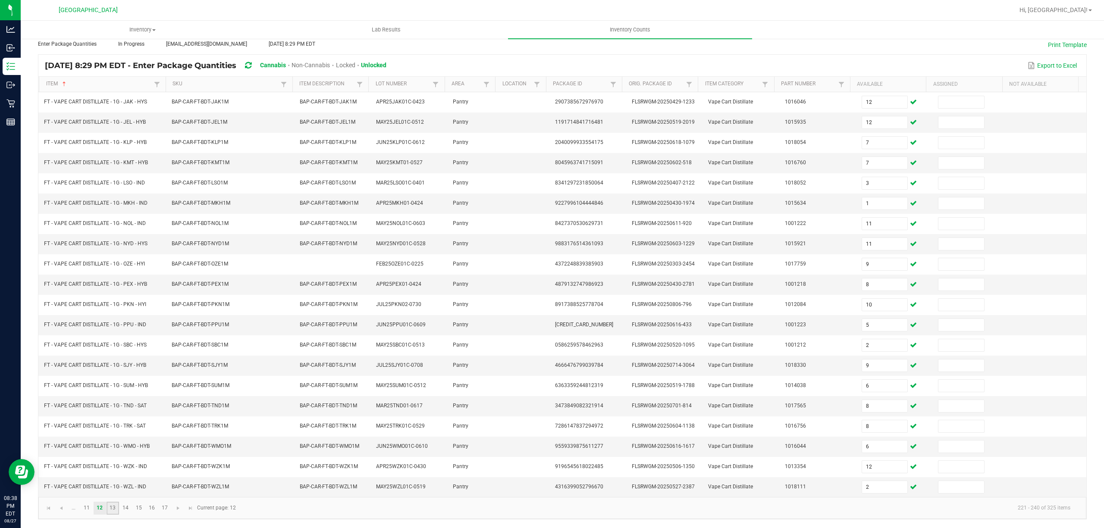
click at [115, 511] on link "13" at bounding box center [113, 508] width 13 height 13
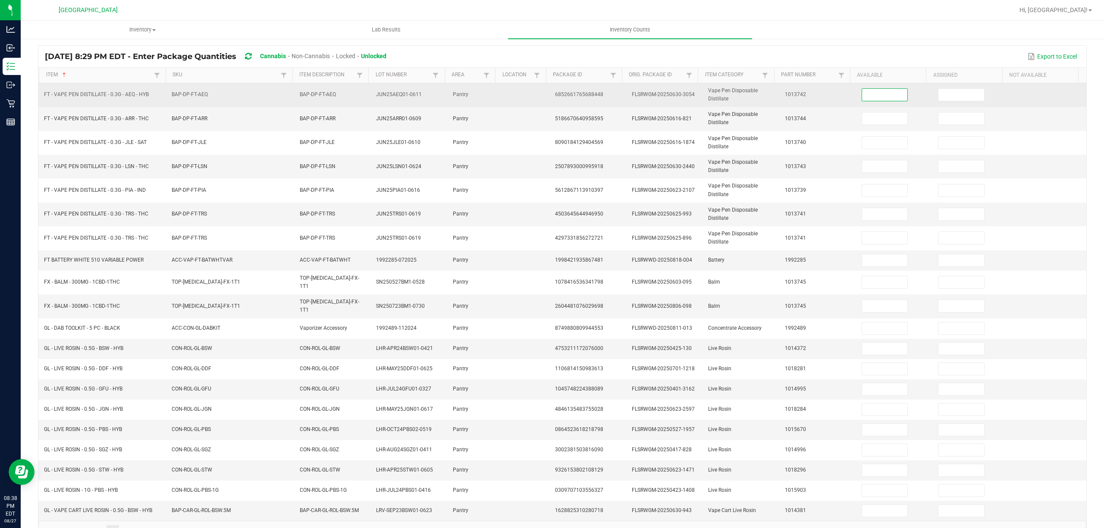
click at [862, 99] on input at bounding box center [885, 95] width 46 height 12
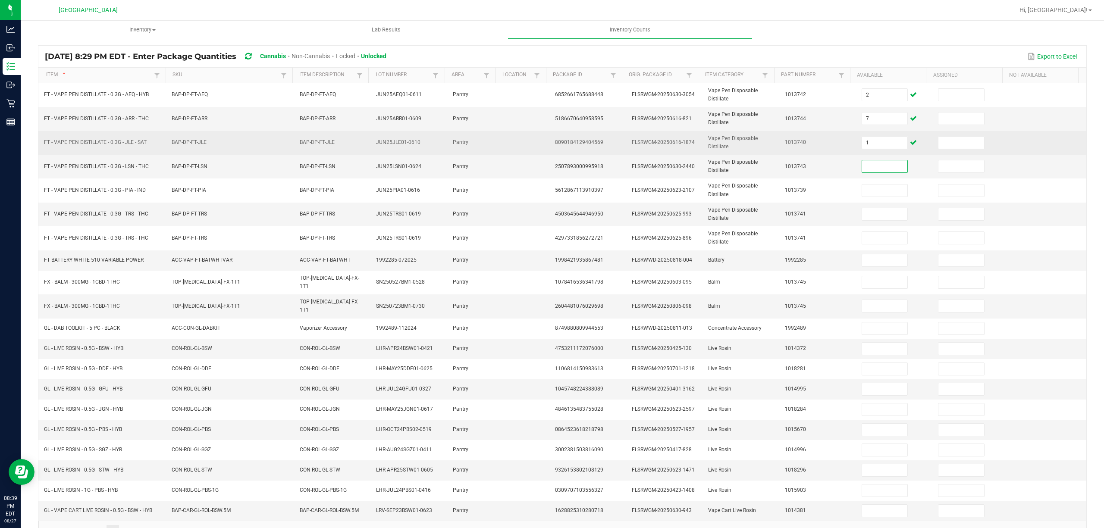
click at [872, 136] on td "1" at bounding box center [895, 143] width 77 height 24
click at [868, 145] on input "2" at bounding box center [885, 143] width 46 height 12
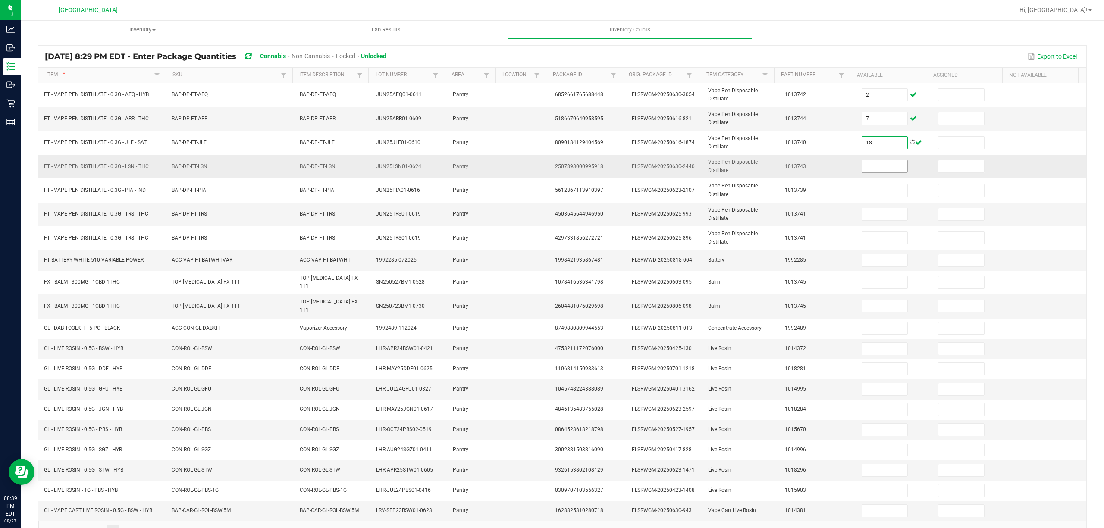
click at [865, 166] on input at bounding box center [885, 166] width 46 height 12
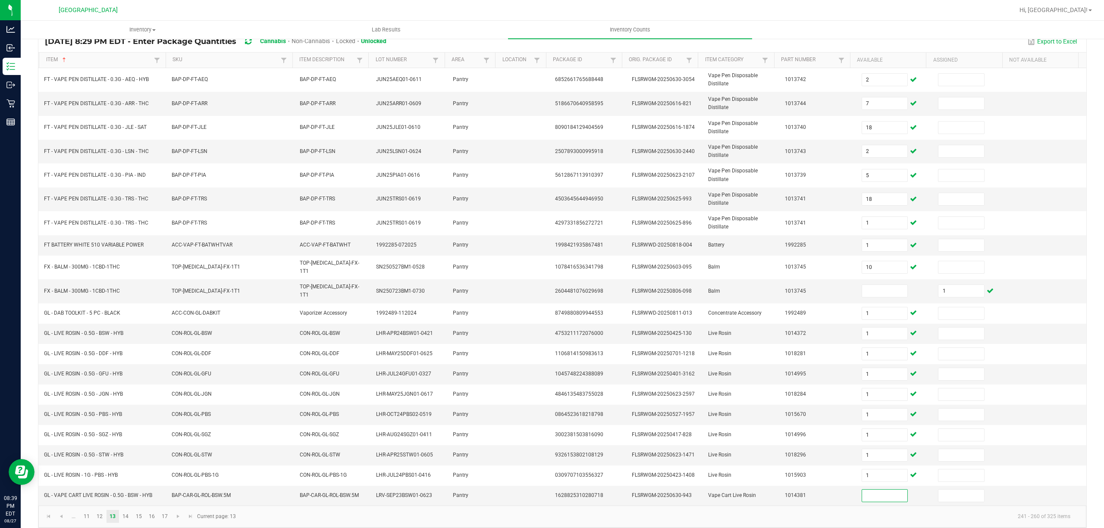
scroll to position [80, 0]
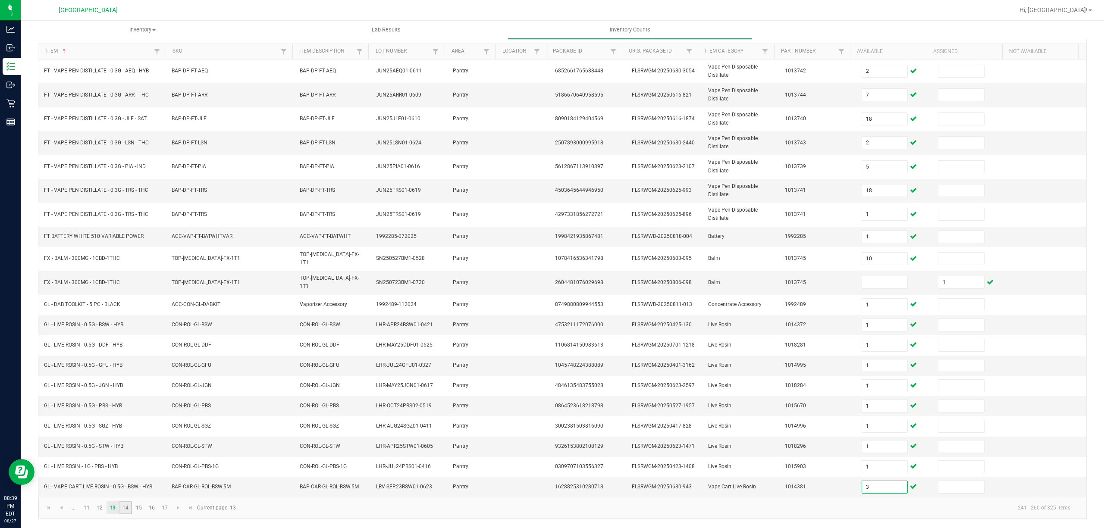
click at [126, 509] on link "14" at bounding box center [126, 508] width 13 height 13
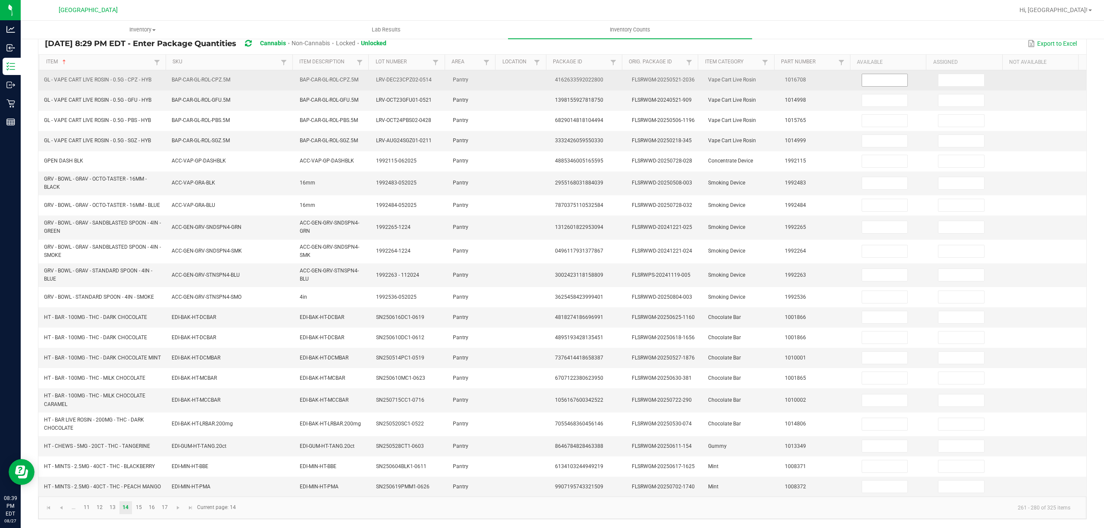
click at [878, 74] on input at bounding box center [885, 80] width 46 height 12
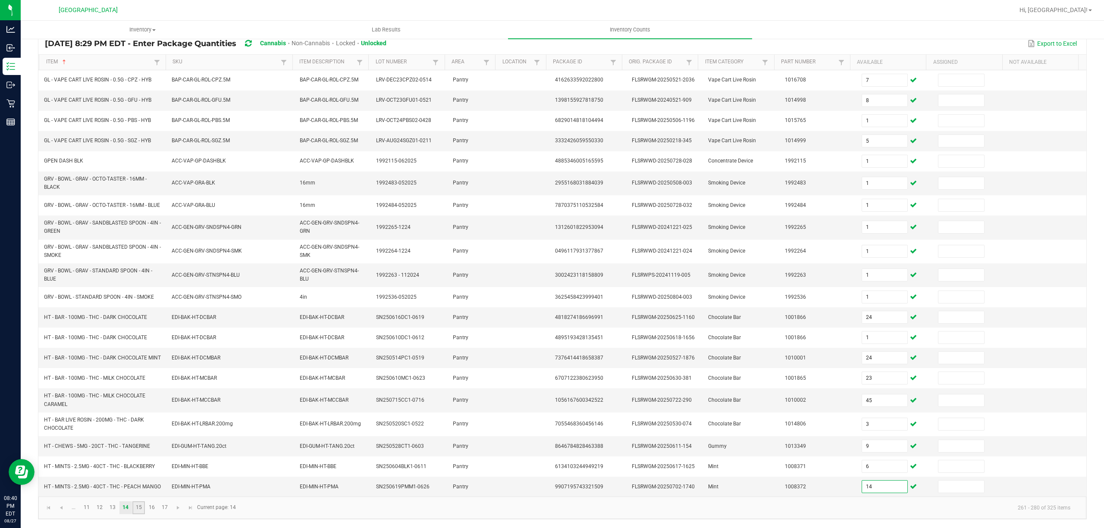
click at [134, 515] on link "15" at bounding box center [138, 508] width 13 height 13
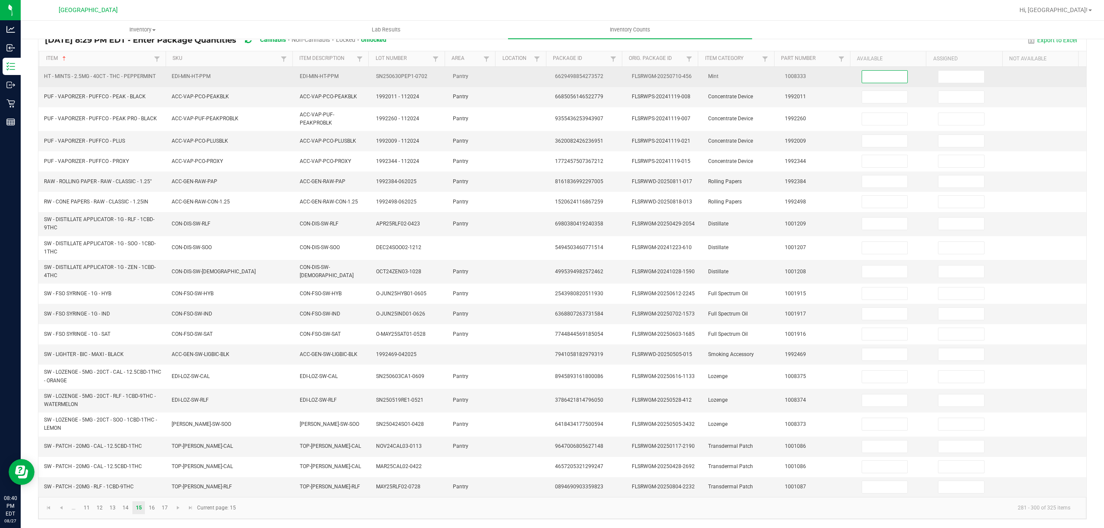
click at [862, 71] on input at bounding box center [885, 77] width 46 height 12
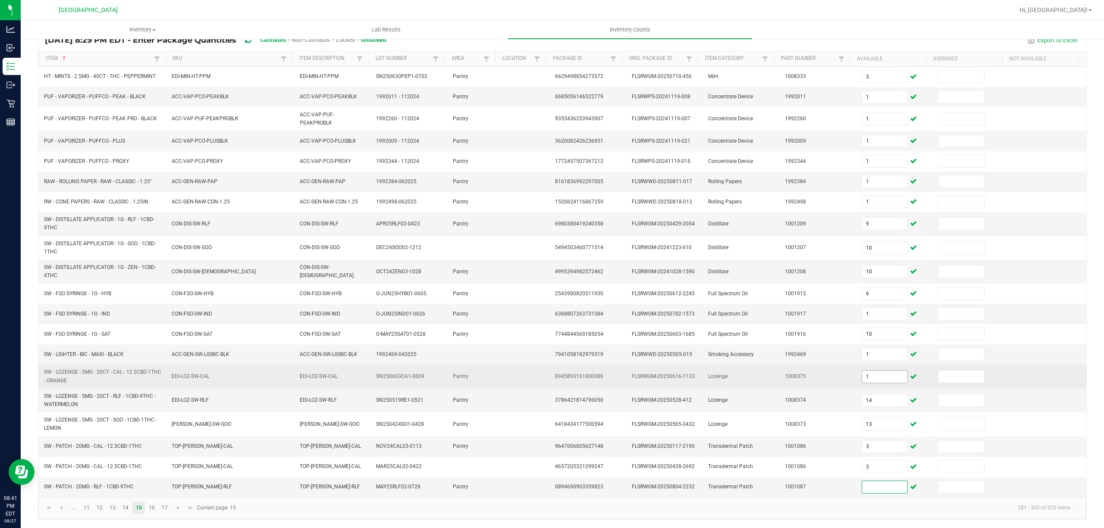
click at [871, 378] on input "1" at bounding box center [885, 377] width 46 height 12
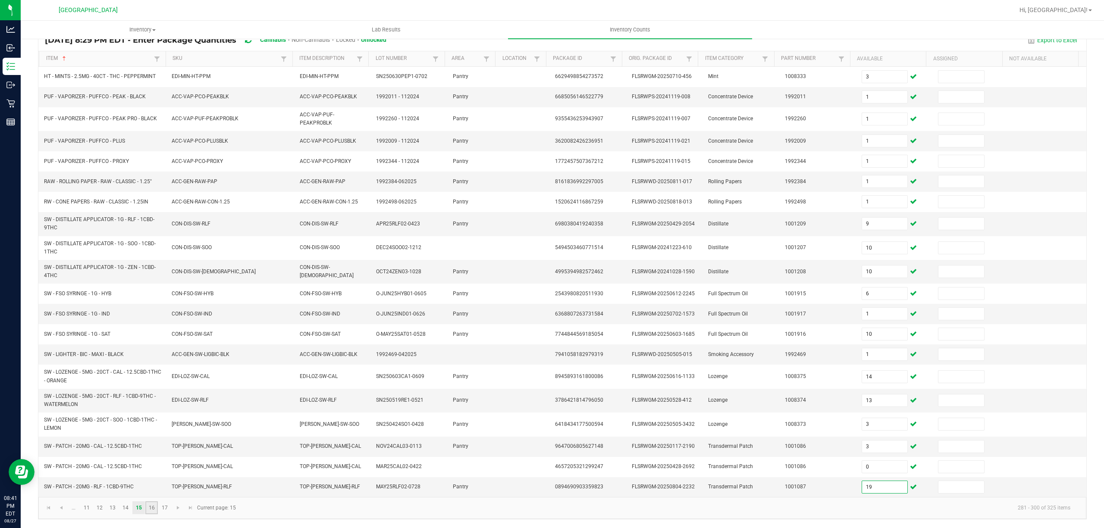
click at [149, 505] on link "16" at bounding box center [151, 508] width 13 height 13
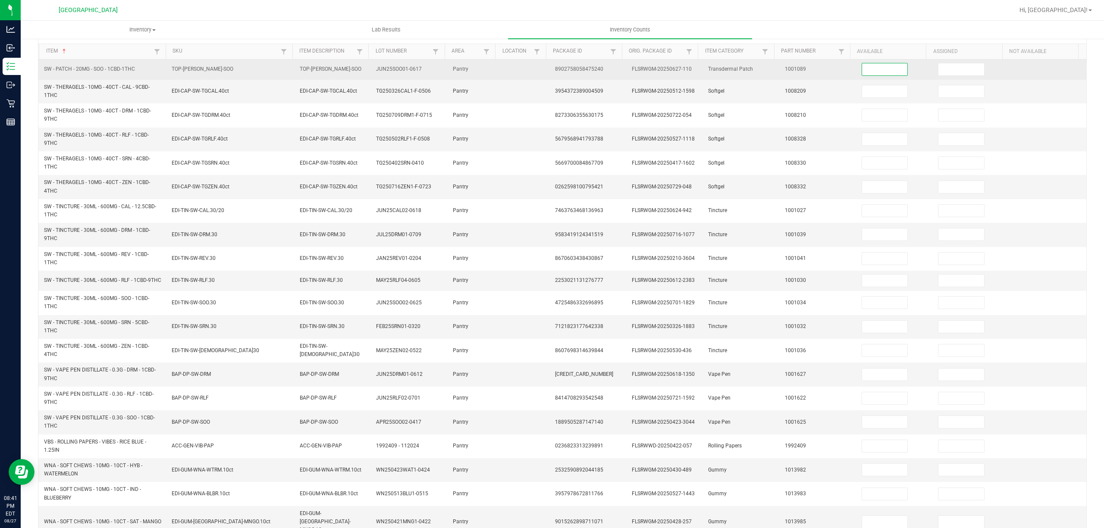
click at [863, 70] on input at bounding box center [885, 69] width 46 height 12
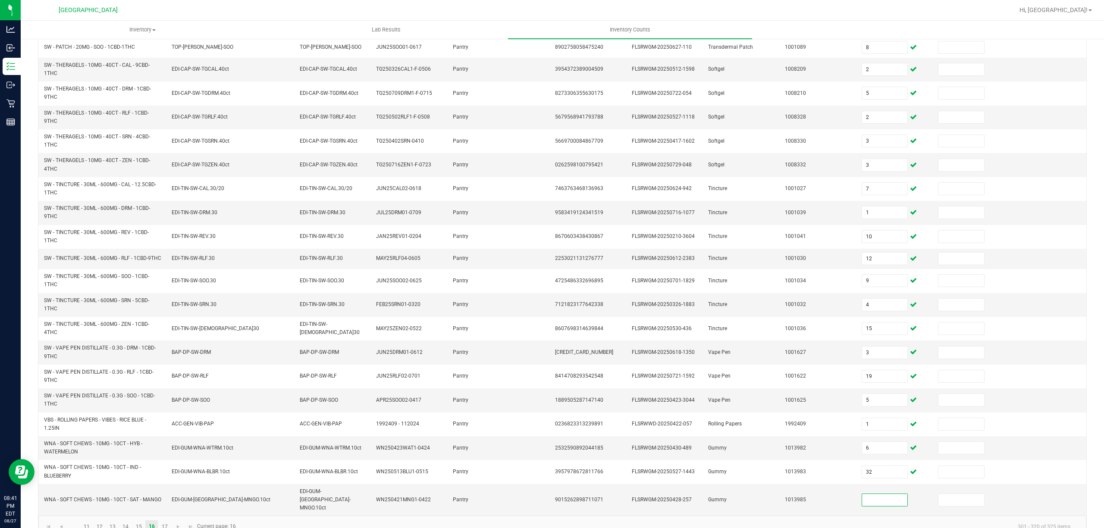
scroll to position [120, 0]
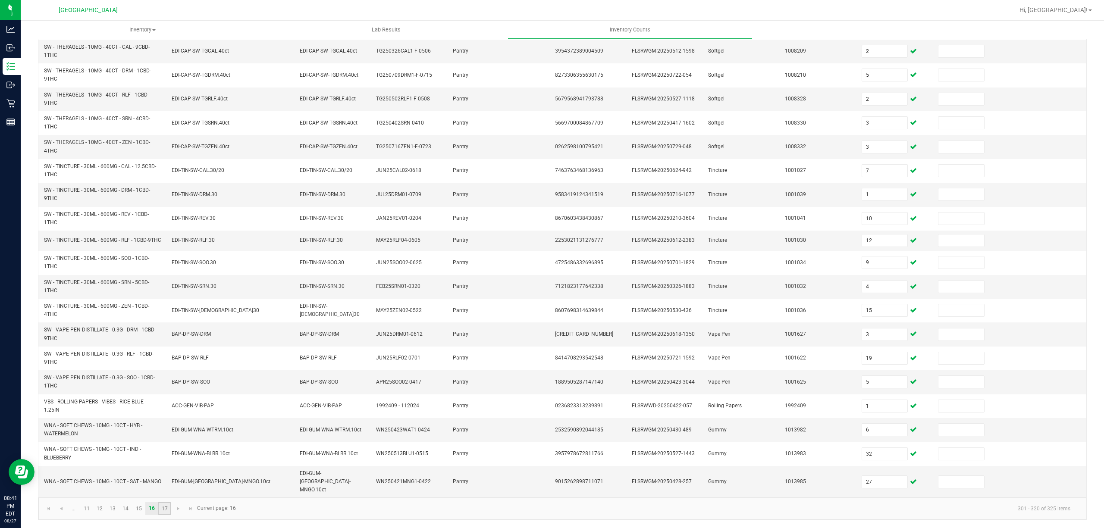
click at [164, 506] on link "17" at bounding box center [164, 509] width 13 height 13
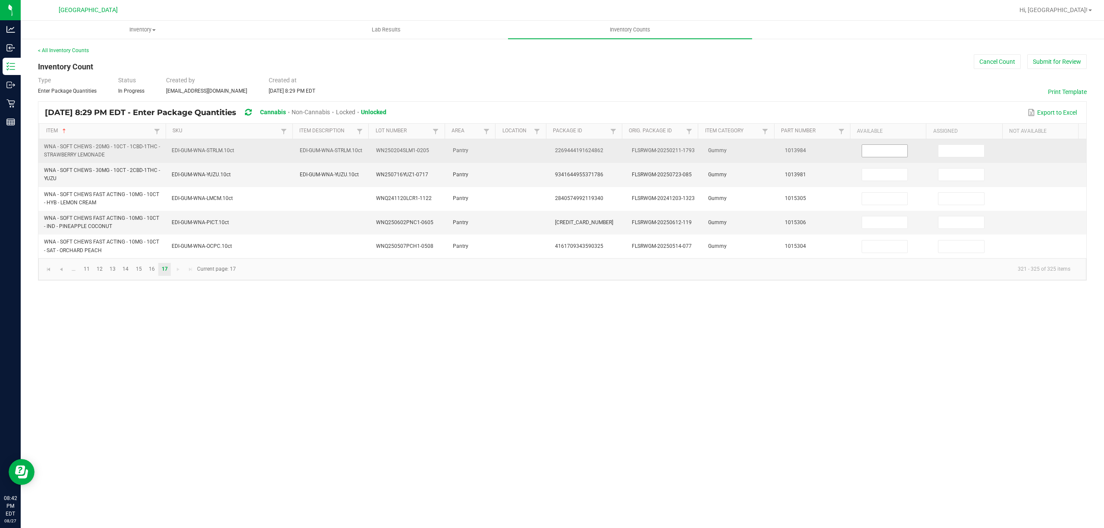
click at [864, 148] on input at bounding box center [885, 151] width 46 height 12
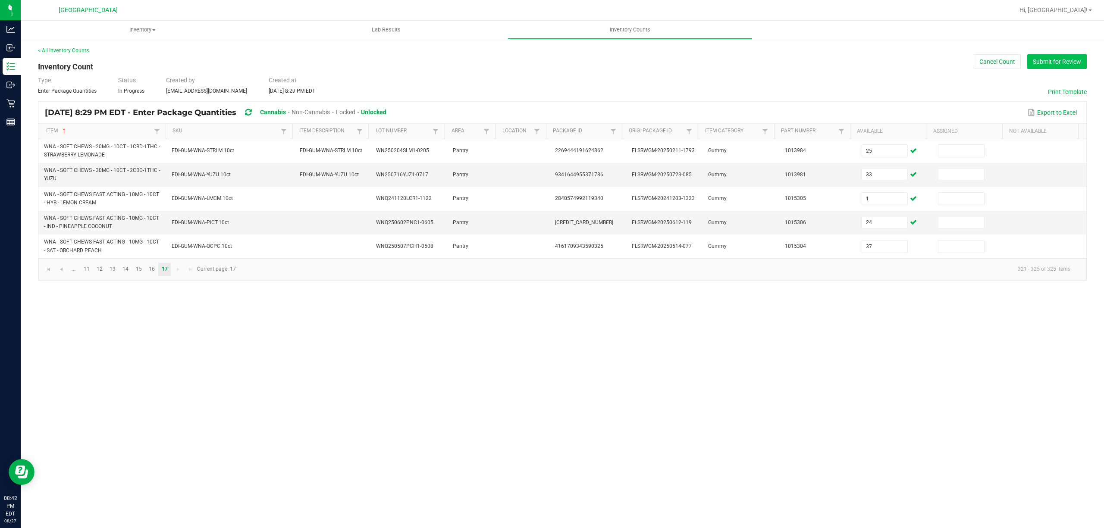
click at [1054, 59] on button "Submit for Review" at bounding box center [1058, 61] width 60 height 15
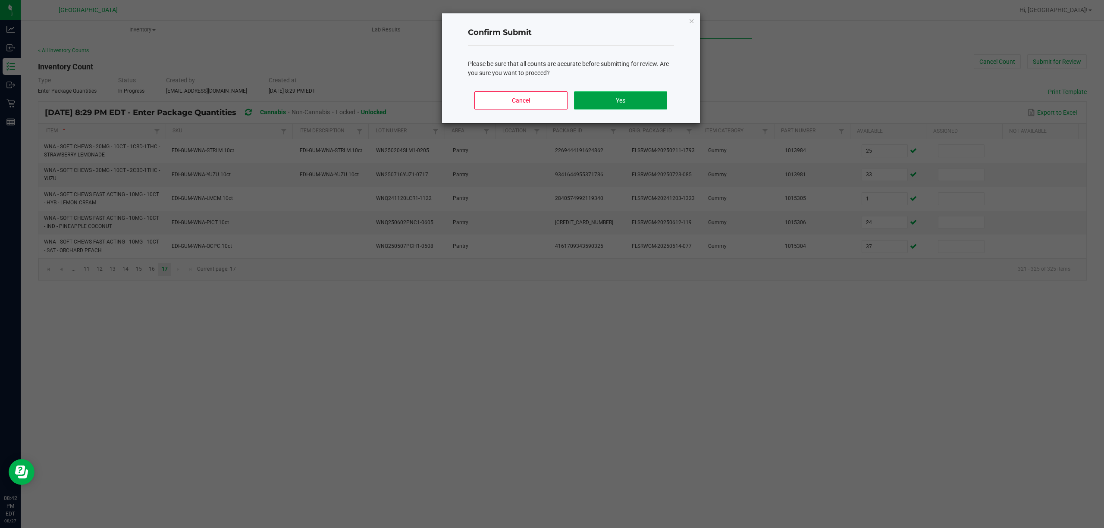
click at [628, 94] on button "Yes" at bounding box center [620, 100] width 93 height 18
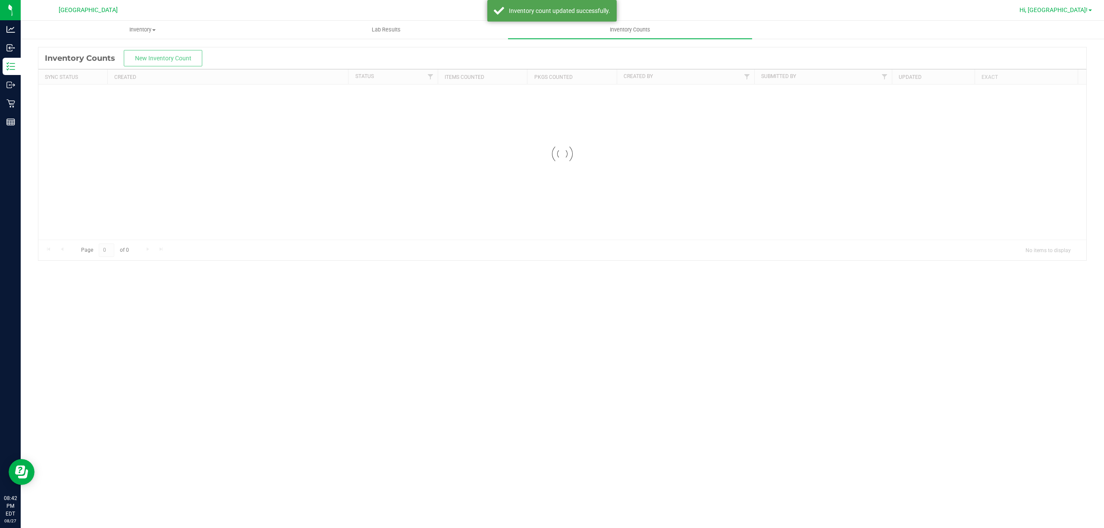
click at [1066, 6] on link "Hi, [GEOGRAPHIC_DATA]!" at bounding box center [1055, 10] width 79 height 9
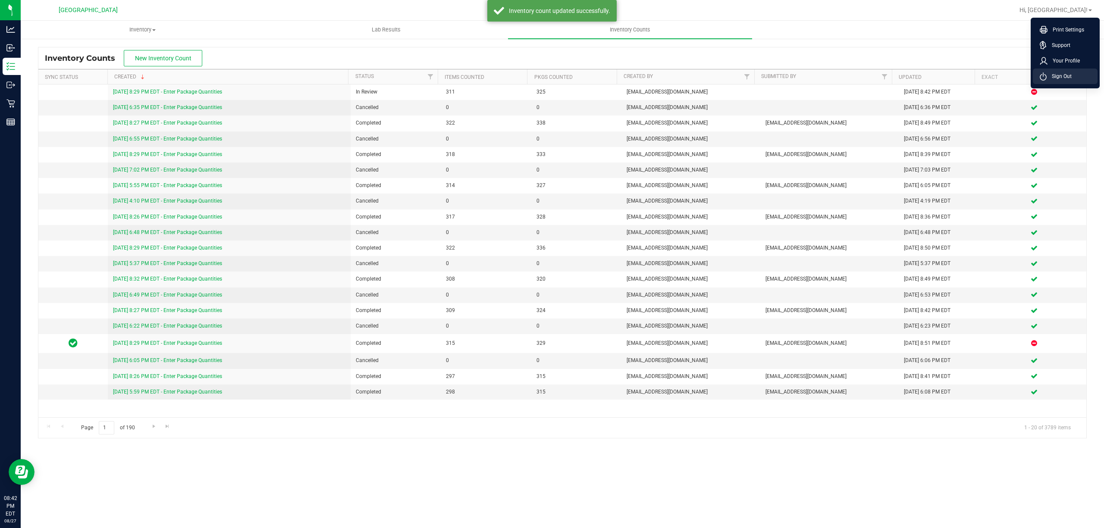
click at [1048, 74] on span "Sign Out" at bounding box center [1059, 76] width 25 height 9
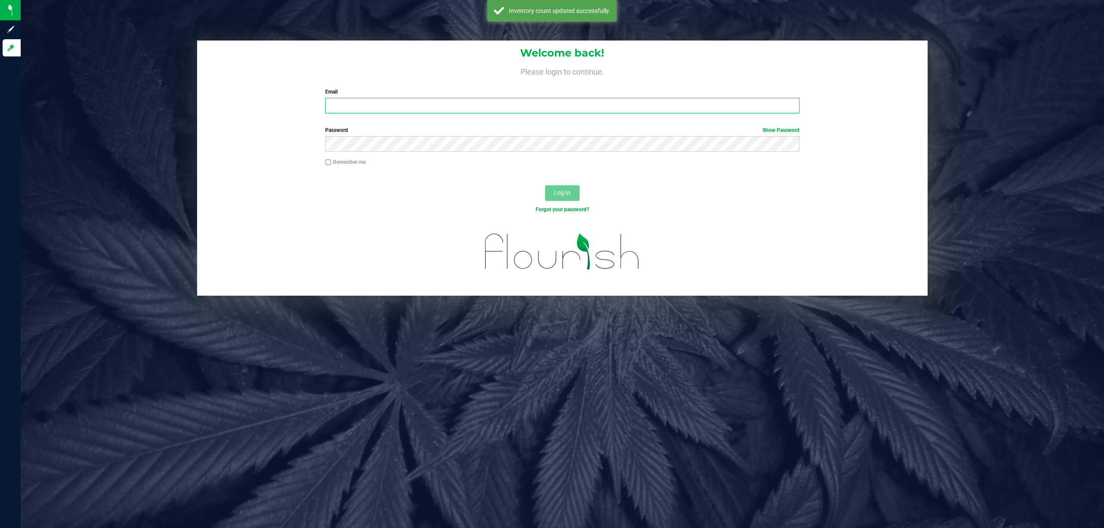
click at [704, 101] on input "Email" at bounding box center [562, 106] width 475 height 16
click at [545, 186] on button "Log In" at bounding box center [562, 194] width 35 height 16
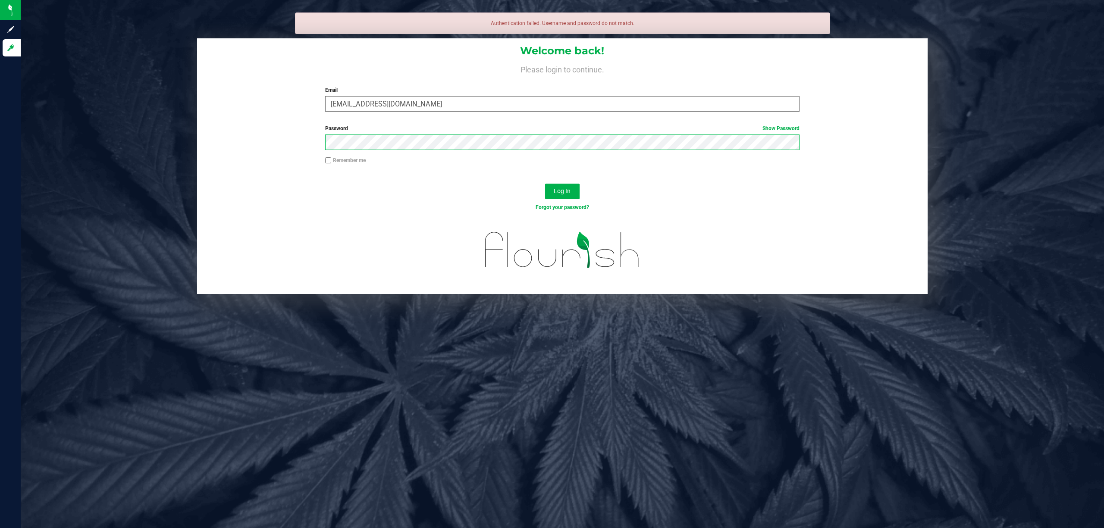
click at [545, 184] on button "Log In" at bounding box center [562, 192] width 35 height 16
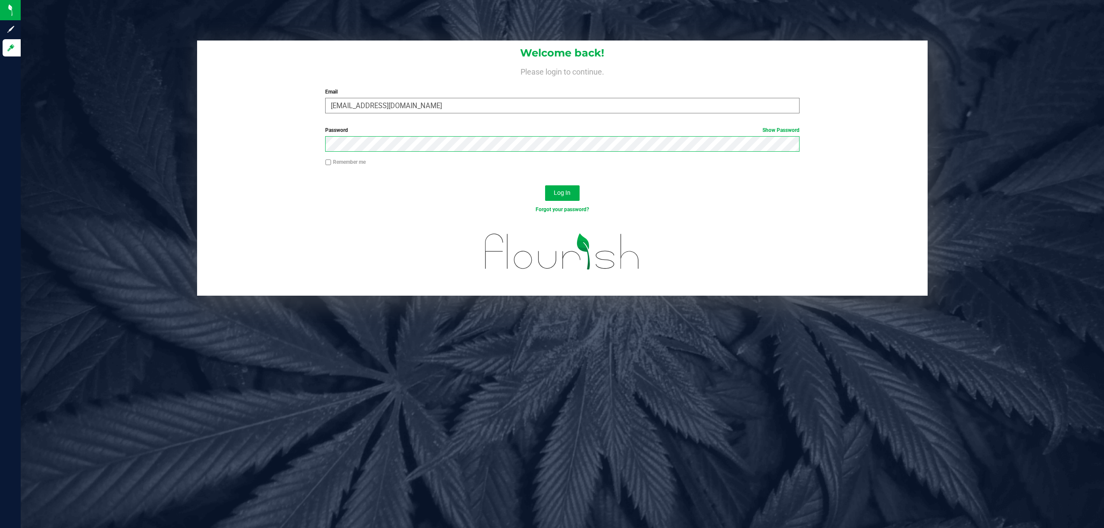
click at [545, 186] on button "Log In" at bounding box center [562, 194] width 35 height 16
